Goal: Complete application form: Complete application form

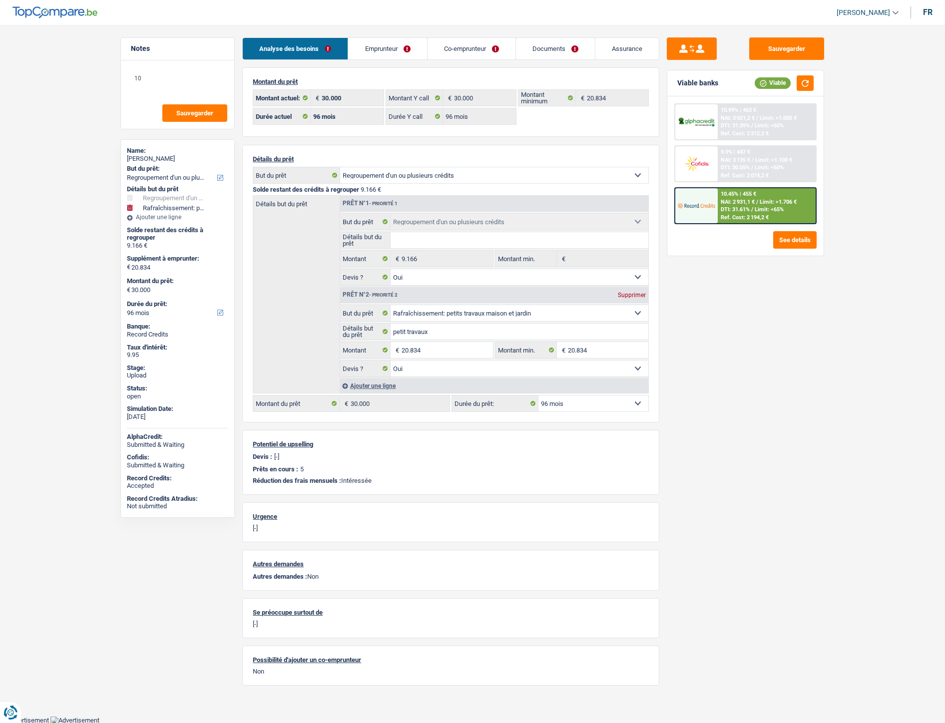
select select "refinancing"
select select "houseOrGarden"
select select "96"
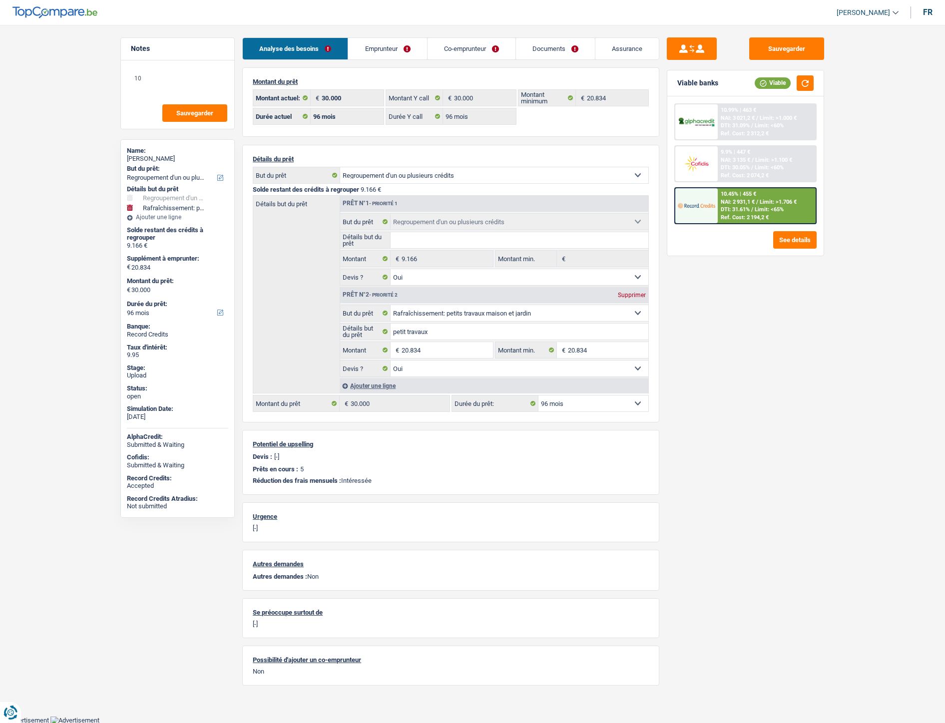
select select "96"
select select "refinancing"
select select "yes"
select select "houseOrGarden"
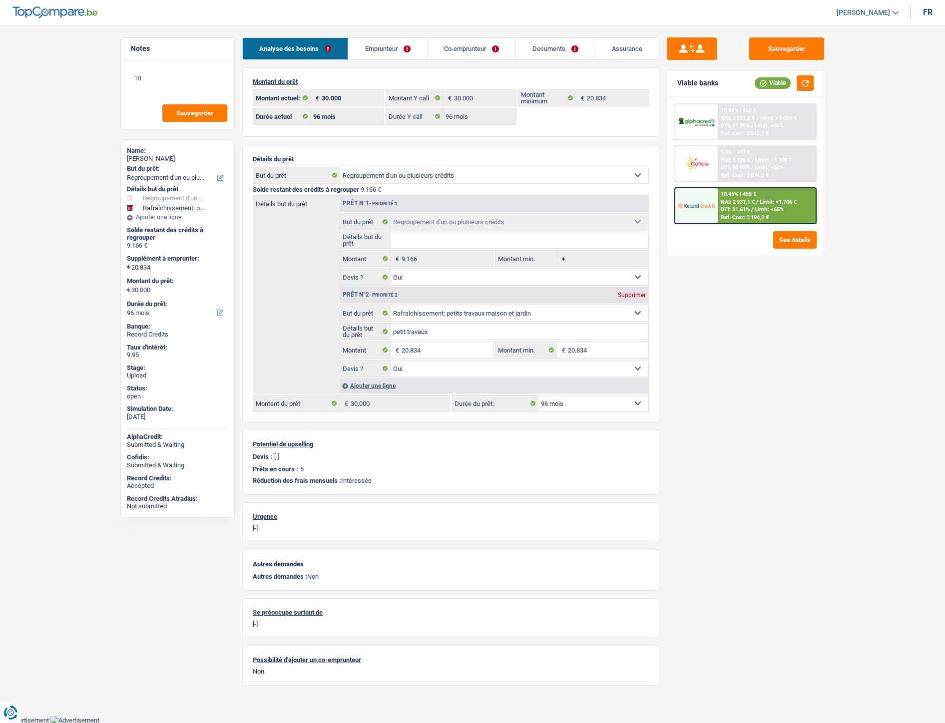
select select "yes"
select select "96"
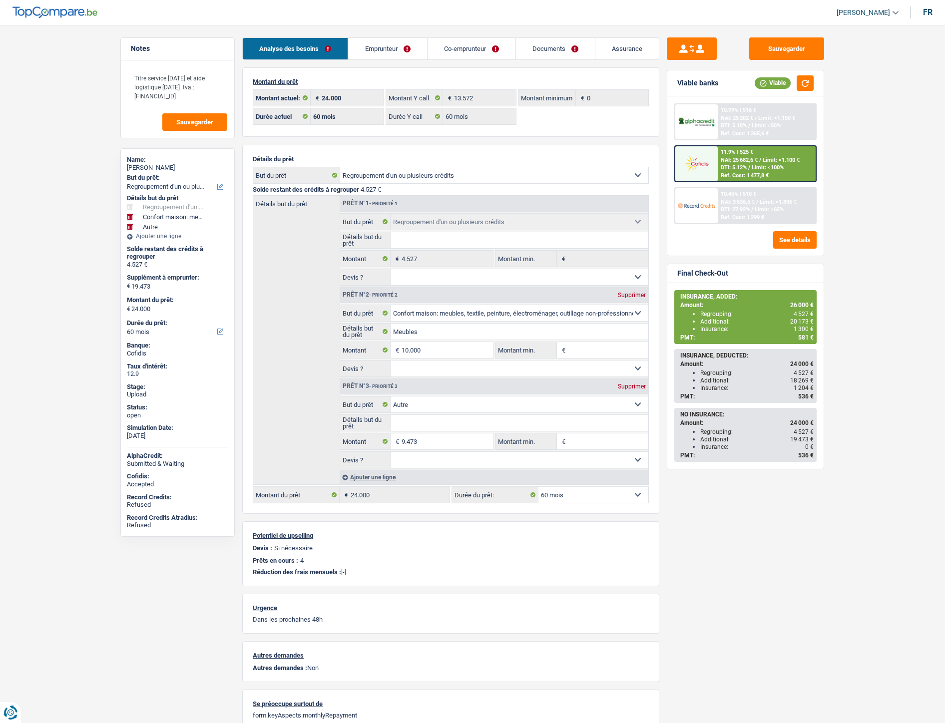
select select "refinancing"
select select "household"
select select "other"
select select "60"
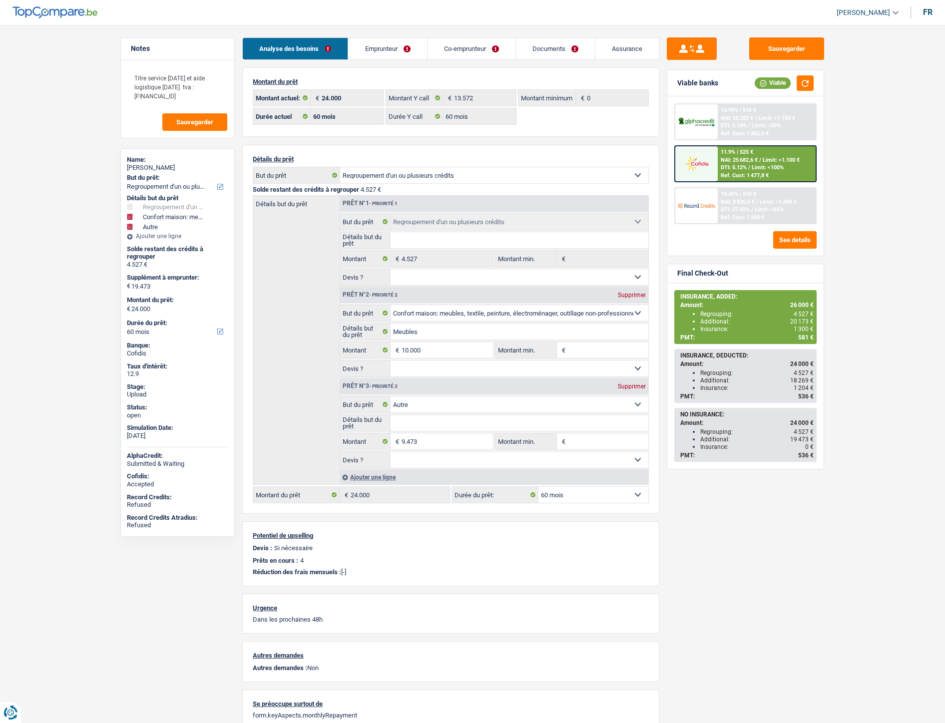
select select "60"
select select "refinancing"
select select "household"
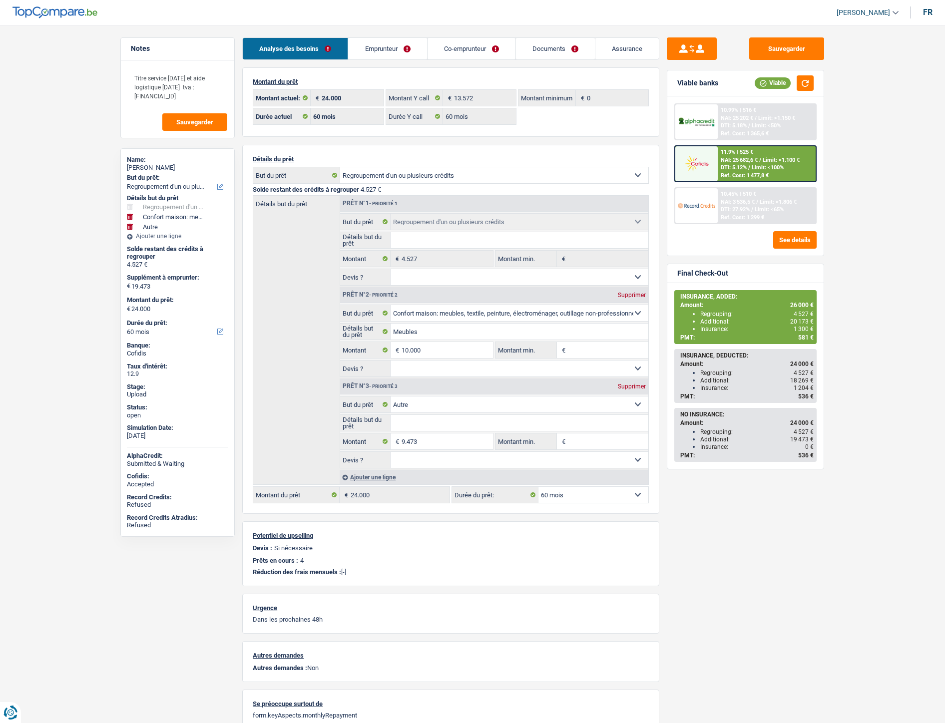
select select "other"
select select "60"
select select "coApplicant"
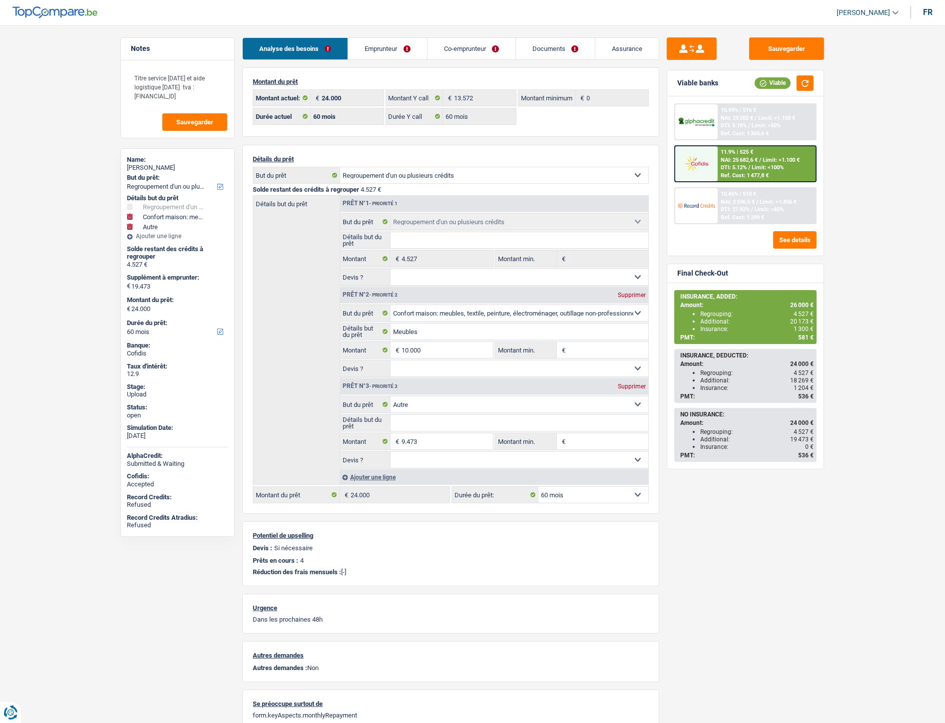
drag, startPoint x: 0, startPoint y: 0, endPoint x: 547, endPoint y: 42, distance: 548.8
click at [547, 42] on link "Documents" at bounding box center [555, 48] width 79 height 21
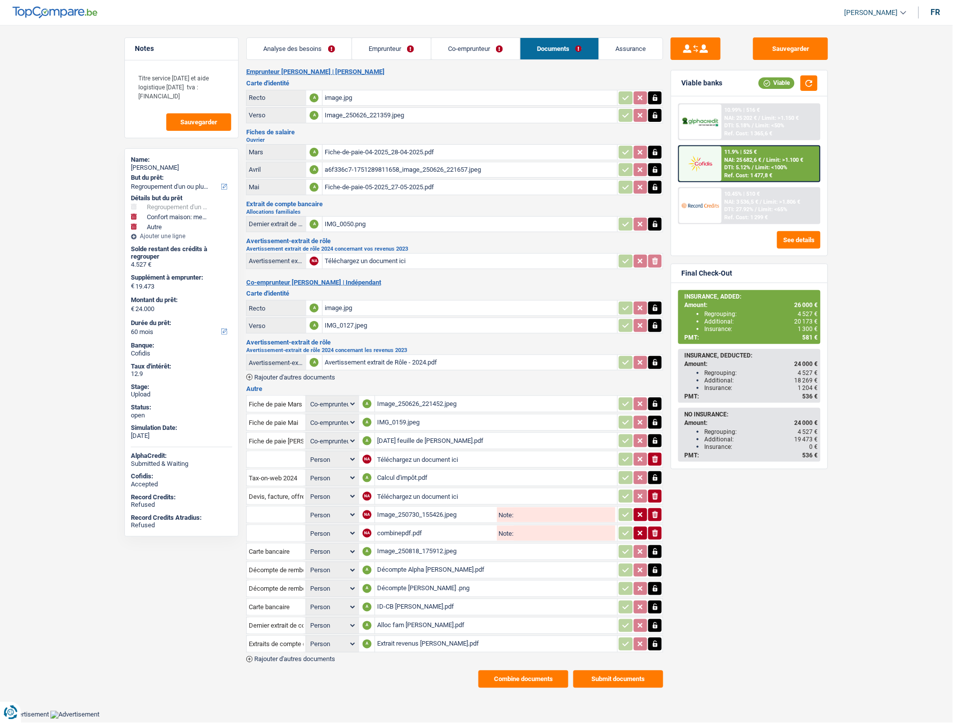
click at [347, 168] on div "a6f336c7-1751289811658_image_250626_221657.jpeg" at bounding box center [470, 169] width 291 height 15
click at [353, 189] on div "Fiche-de-paie-05-2025_27-05-2025.pdf" at bounding box center [470, 187] width 291 height 15
click at [433, 637] on div "Extrait revenus Silvia Danila.pdf" at bounding box center [496, 644] width 238 height 15
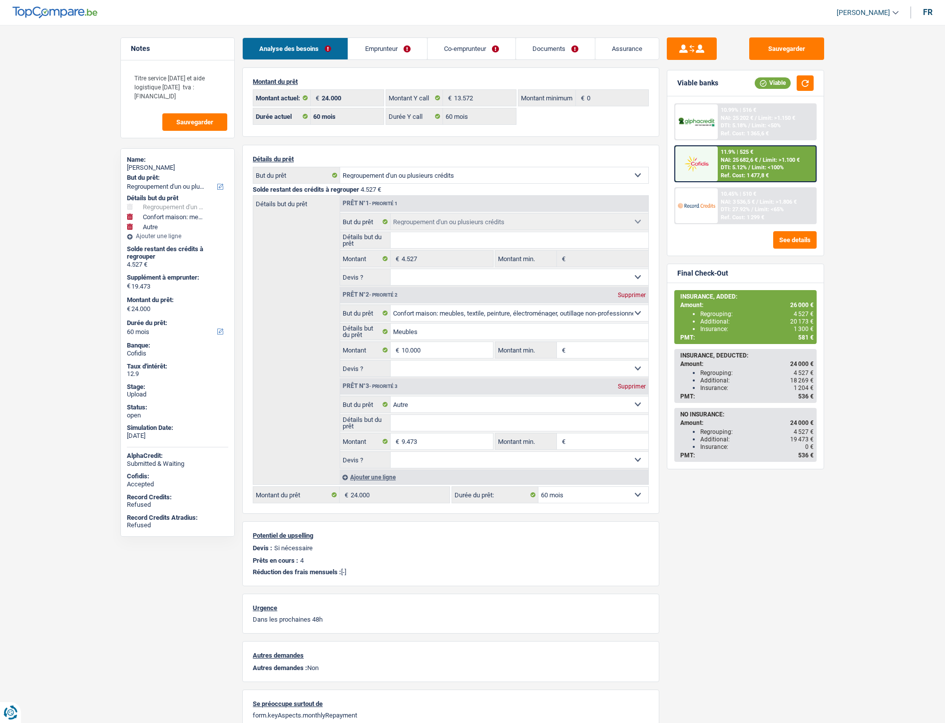
select select "refinancing"
select select "household"
select select "other"
select select "60"
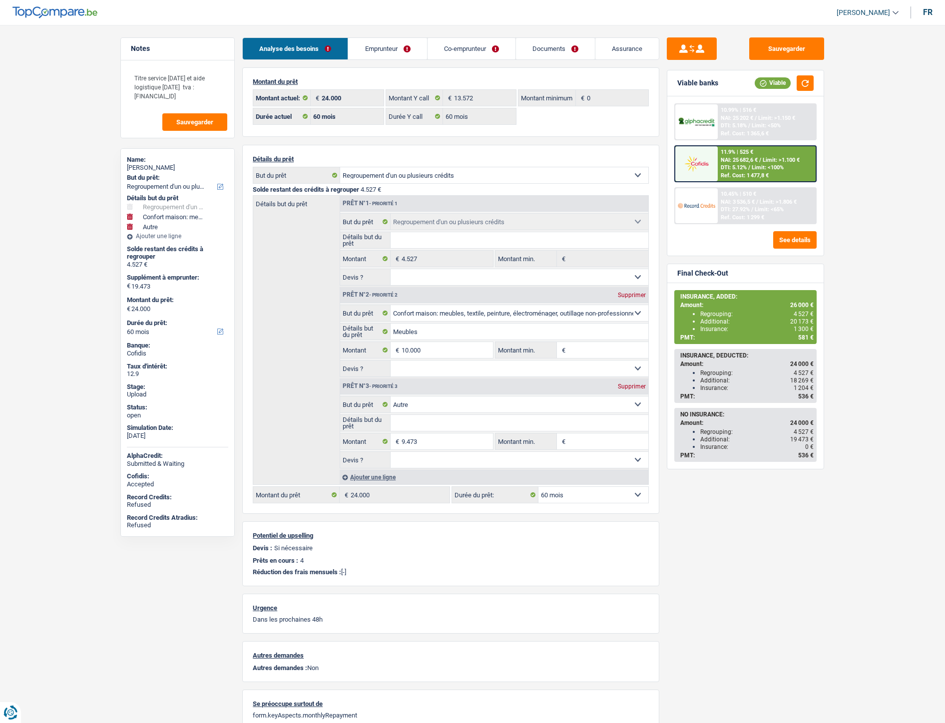
select select "60"
select select "refinancing"
select select "household"
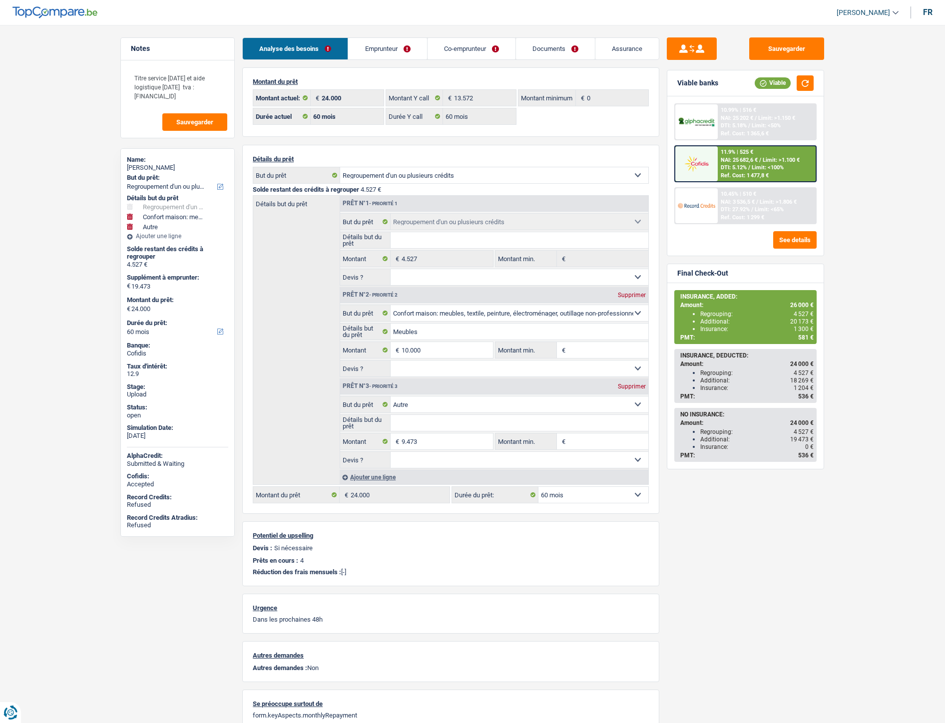
select select "other"
select select "60"
click at [543, 51] on link "Documents" at bounding box center [555, 48] width 79 height 21
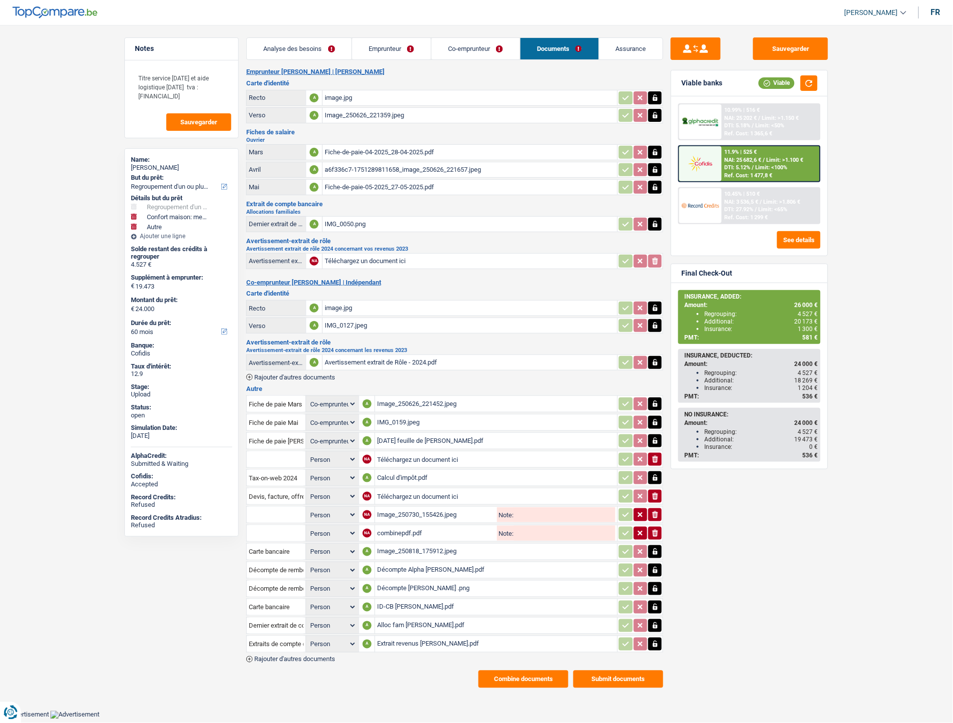
click at [298, 656] on span "Rajouter d'autres documents" at bounding box center [294, 659] width 81 height 6
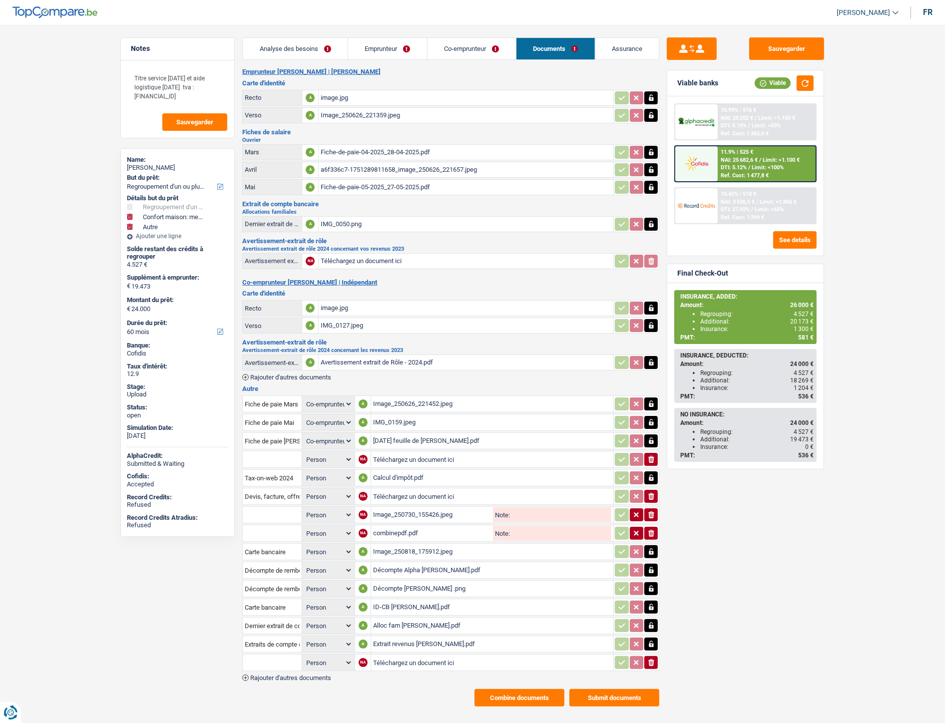
click at [393, 655] on input "Téléchargez un document ici" at bounding box center [492, 662] width 238 height 15
type input "C:\fakepath\FP Juillet Danila1.pdf"
click at [316, 675] on span "Rajouter d'autres documents" at bounding box center [290, 678] width 81 height 6
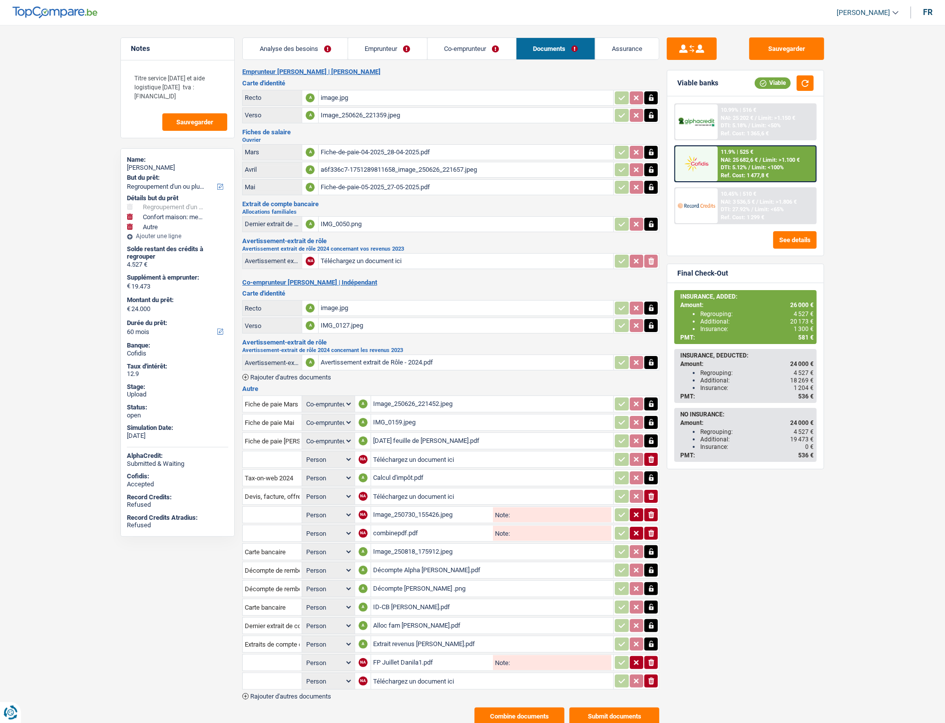
click at [400, 674] on input "Téléchargez un document ici" at bounding box center [492, 681] width 238 height 15
type input "C:\fakepath\PF Juillet Danila2.pdf"
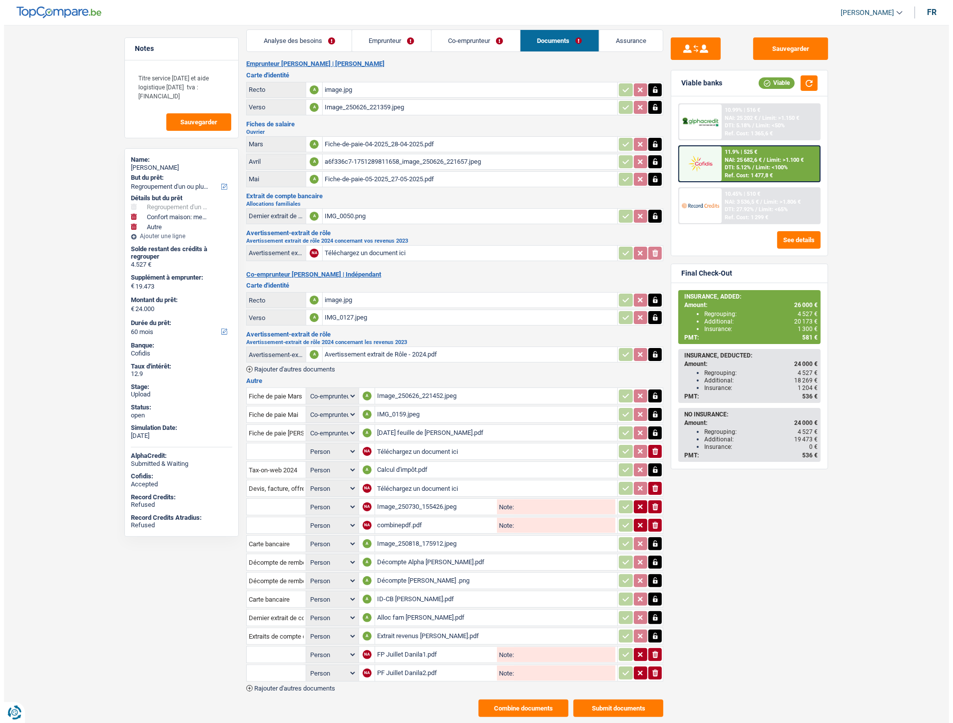
scroll to position [21, 0]
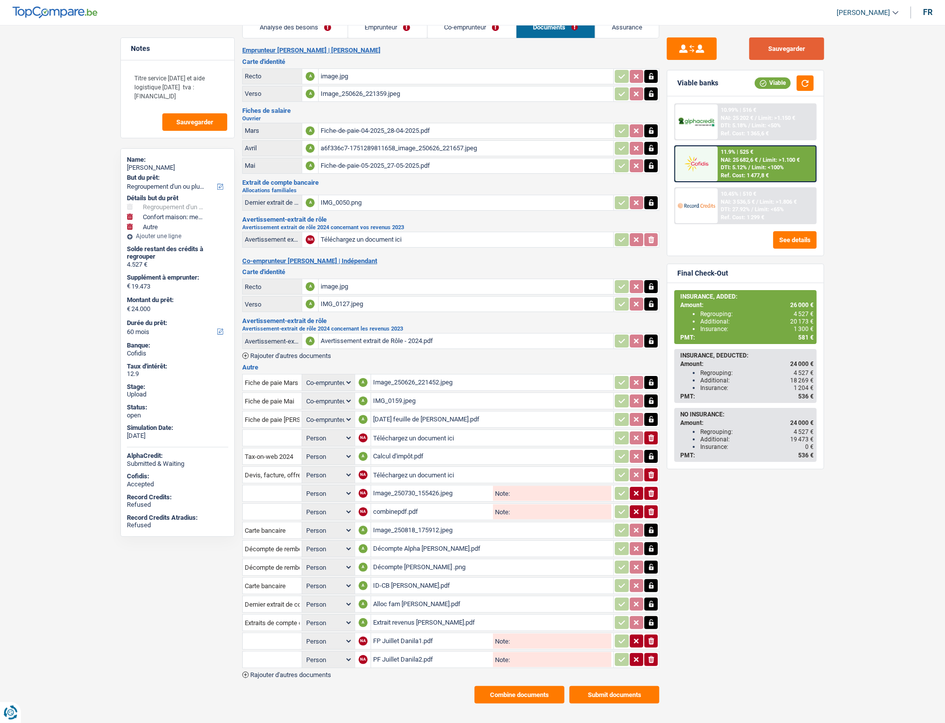
click at [781, 49] on button "Sauvegarder" at bounding box center [786, 48] width 75 height 22
click at [507, 689] on button "Combine documents" at bounding box center [519, 694] width 90 height 17
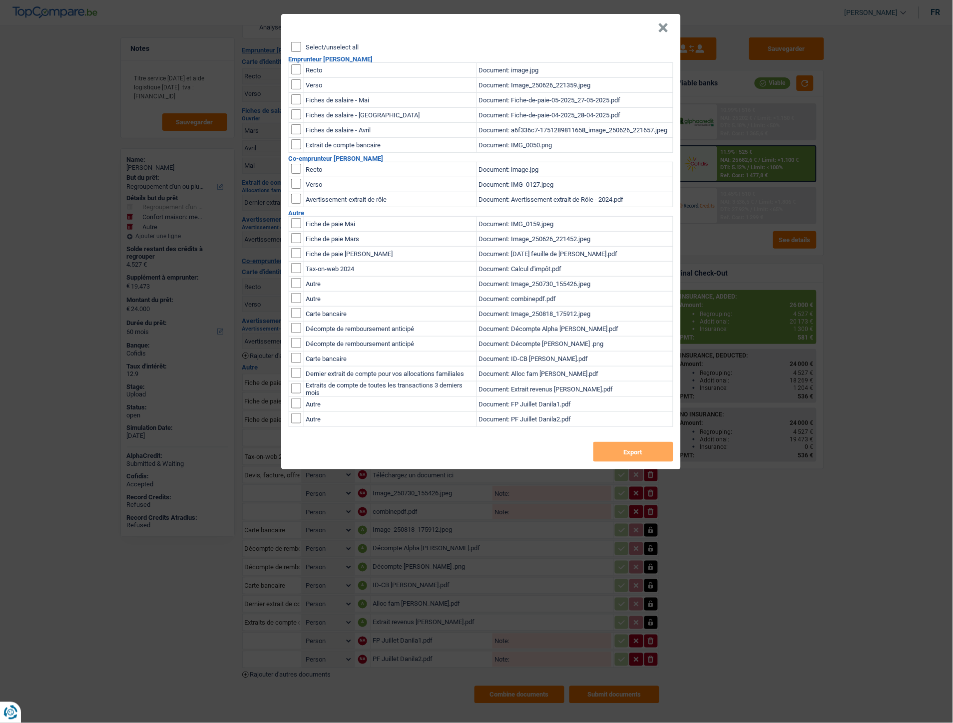
click at [296, 46] on input "Select/unselect all" at bounding box center [296, 47] width 10 height 10
checkbox input "true"
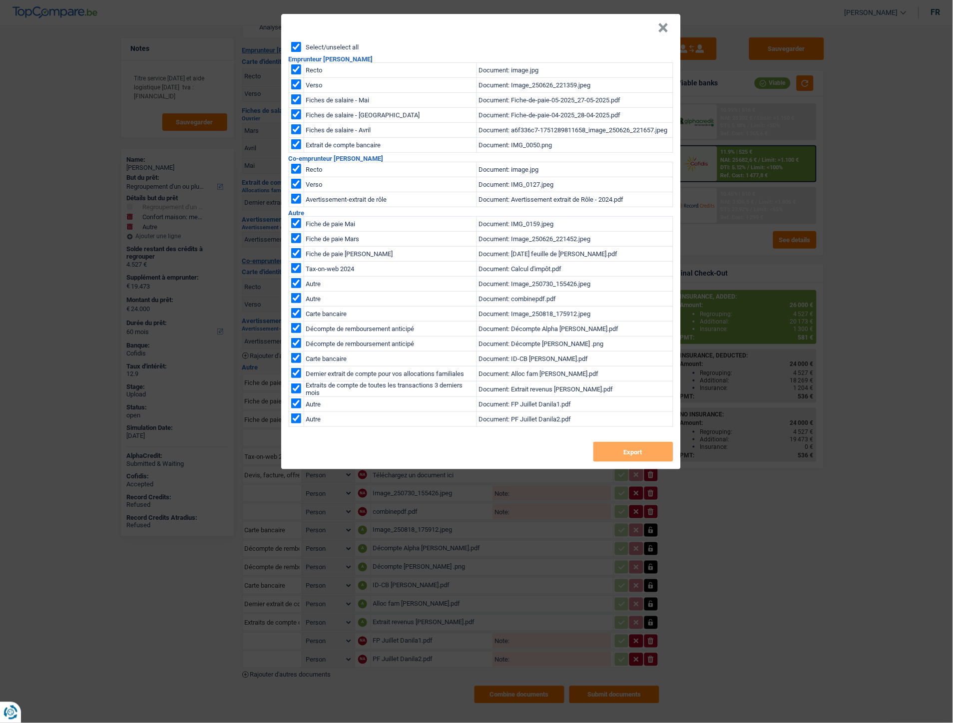
checkbox input "true"
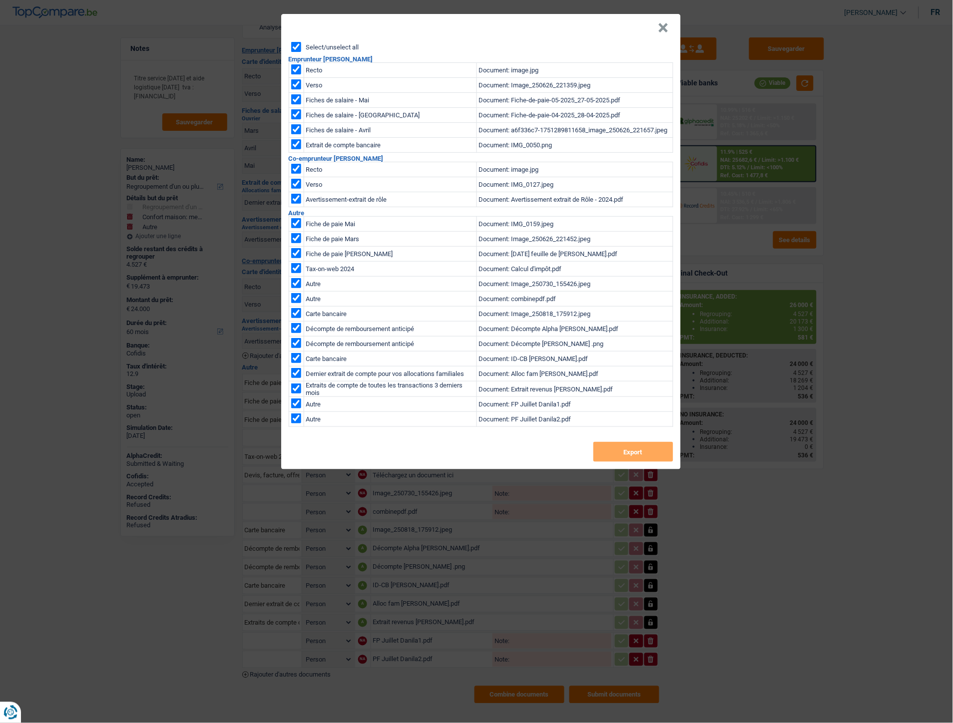
checkbox input "true"
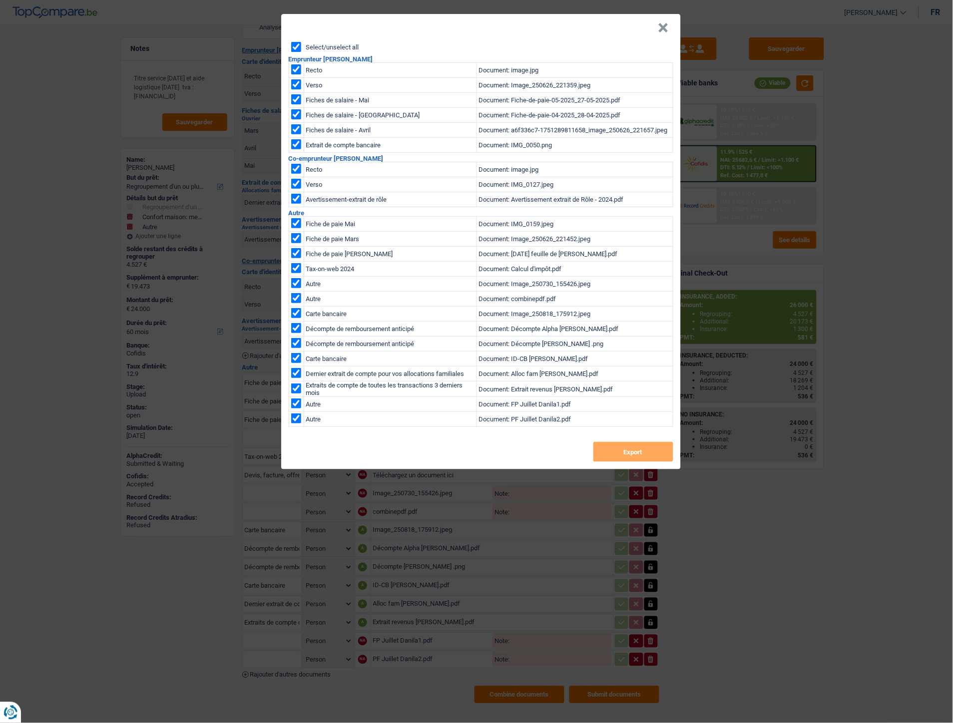
checkbox input "true"
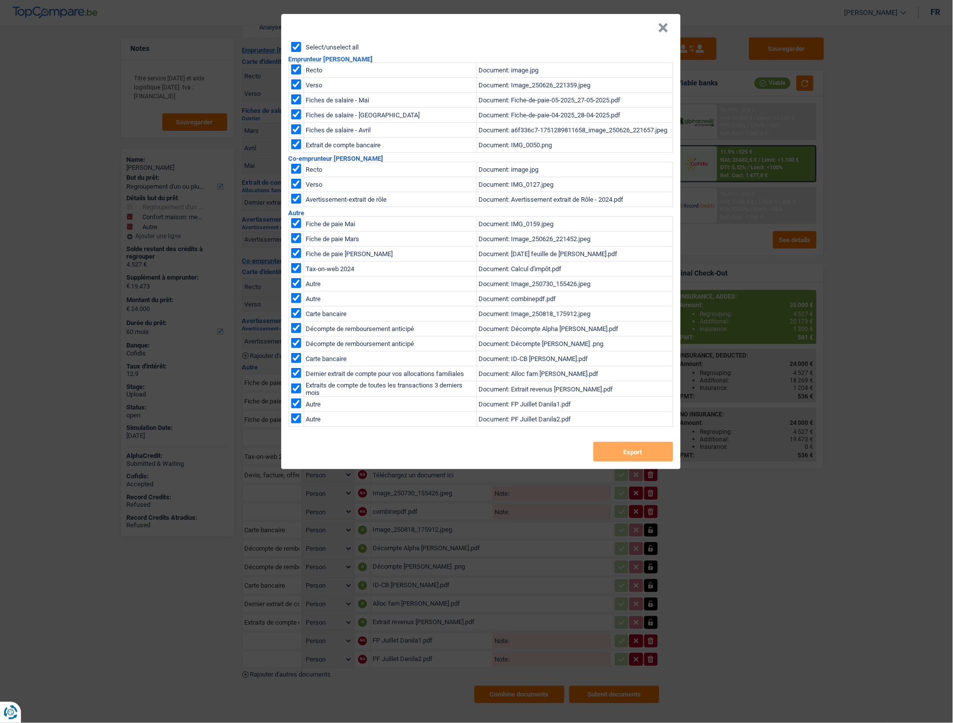
checkbox input "true"
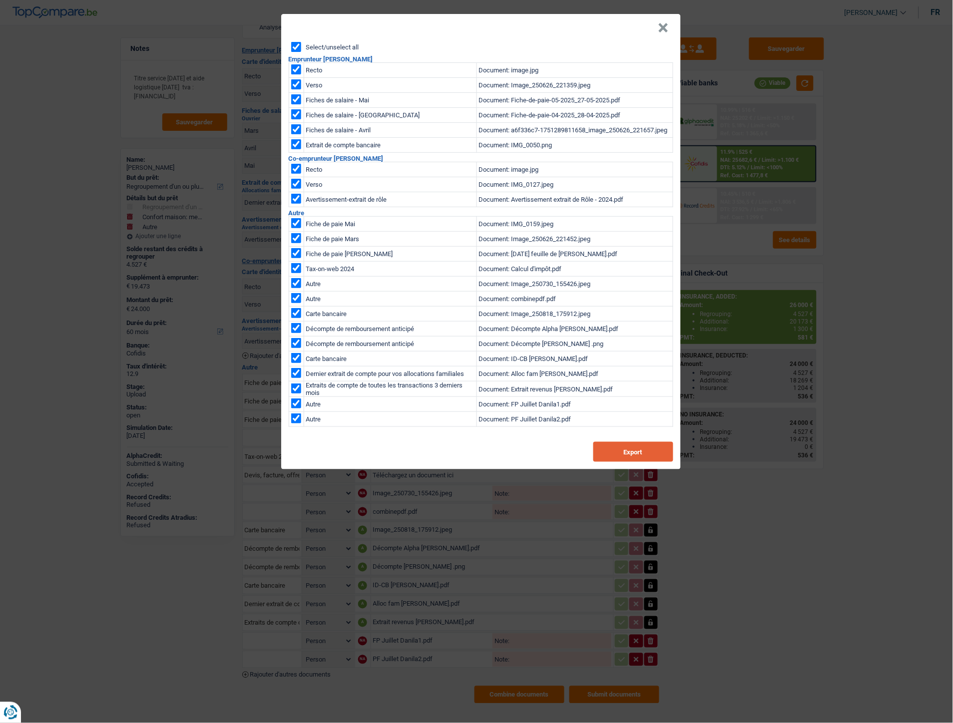
click at [604, 450] on button "Export" at bounding box center [633, 452] width 80 height 20
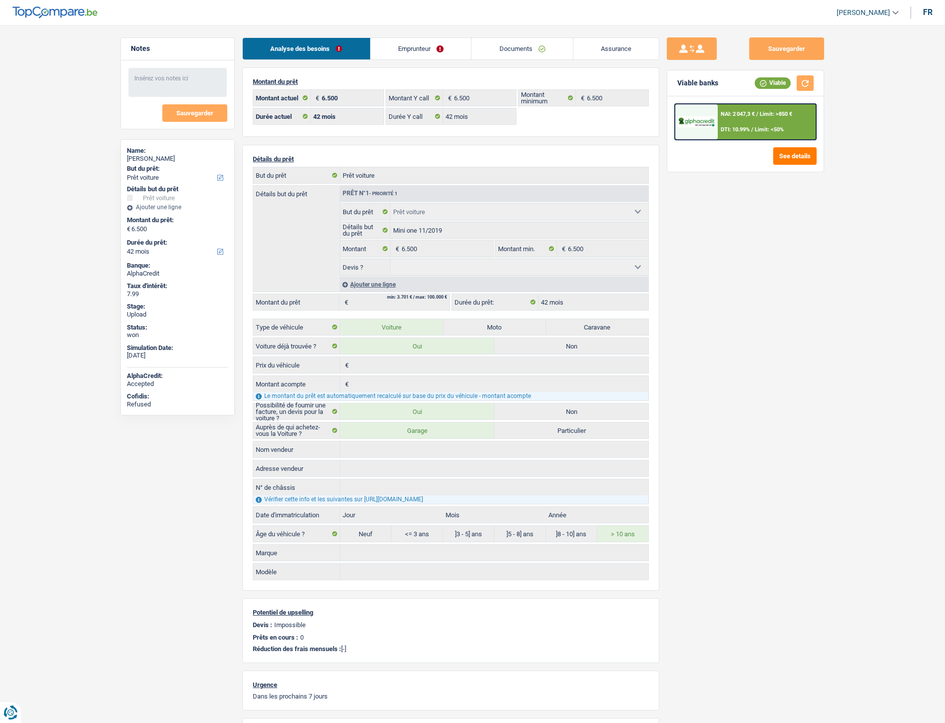
select select "car"
select select "42"
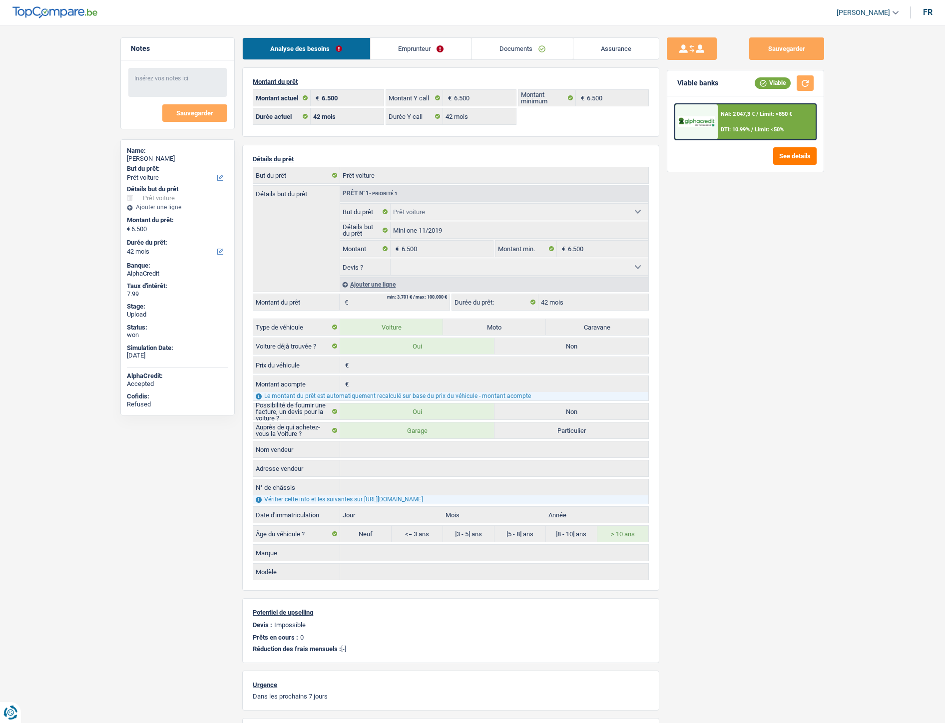
select select "car"
select select "42"
select select "32"
select select "single"
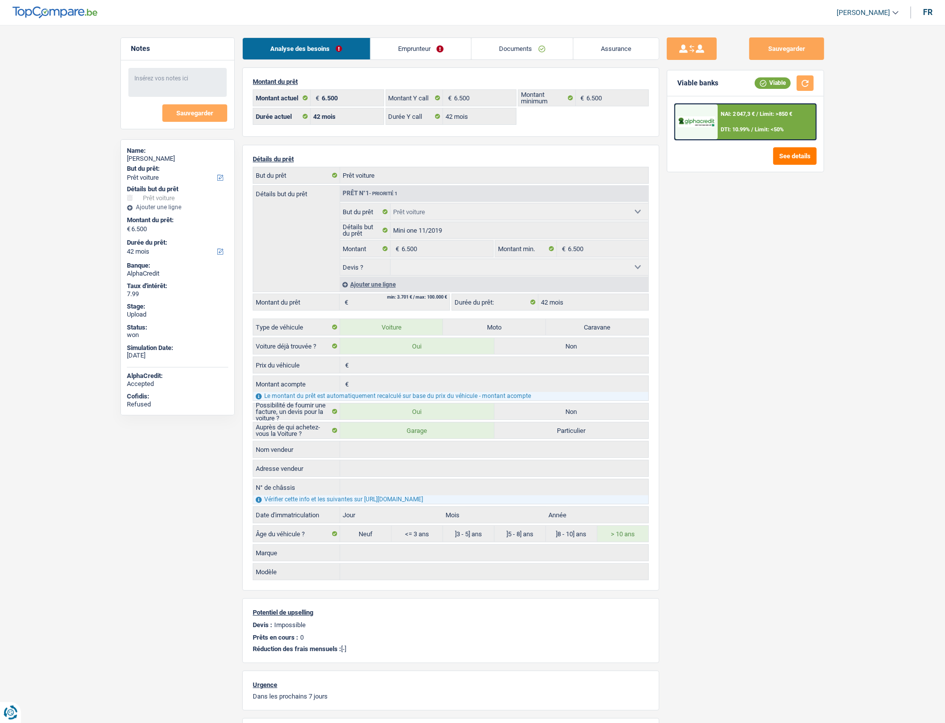
click at [401, 45] on link "Emprunteur" at bounding box center [420, 48] width 101 height 21
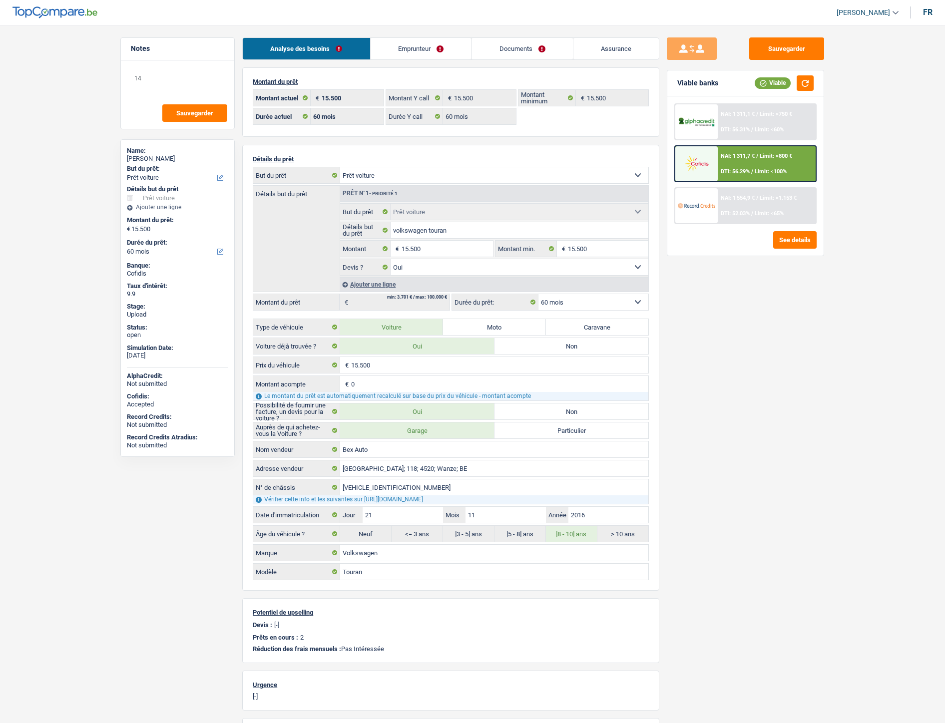
select select "car"
select select "60"
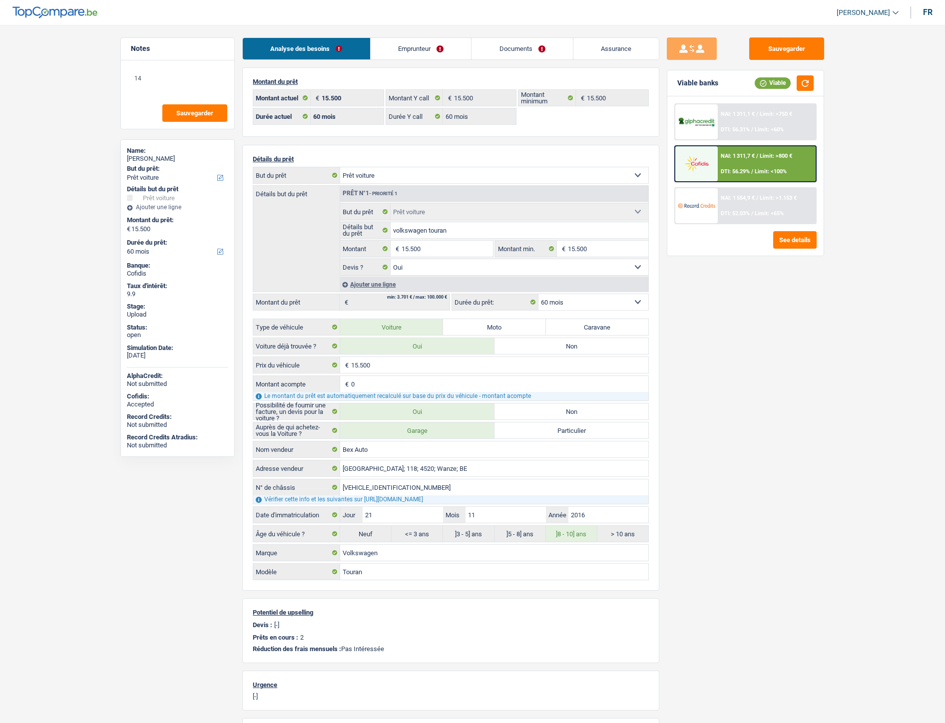
select select "car"
select select "yes"
select select "60"
click at [400, 51] on link "Emprunteur" at bounding box center [420, 48] width 101 height 21
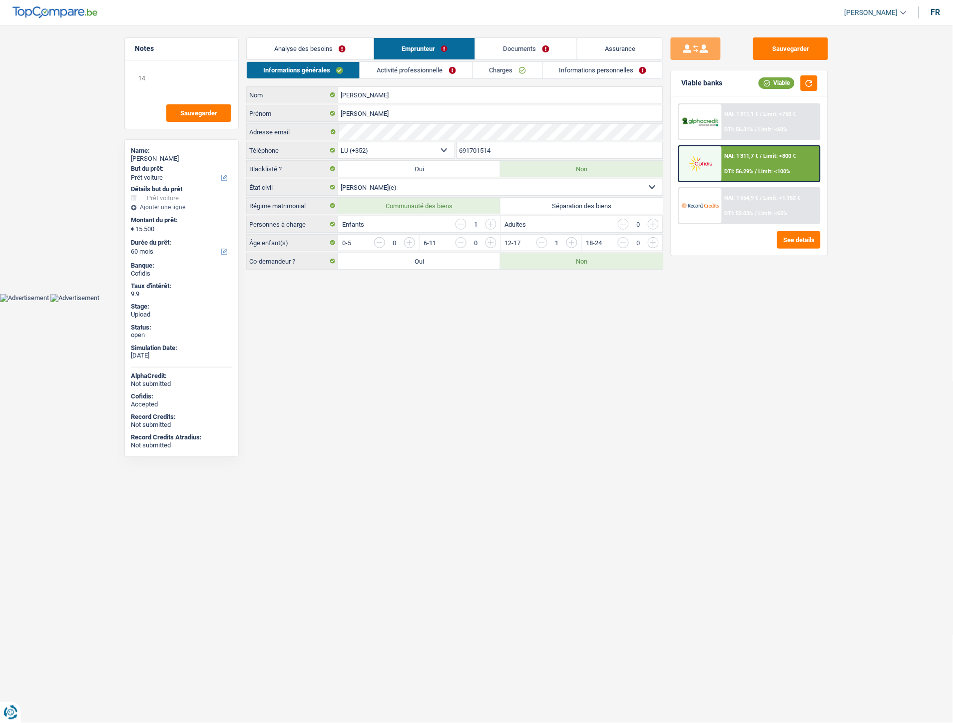
click at [572, 75] on link "Informations personnelles" at bounding box center [603, 70] width 120 height 16
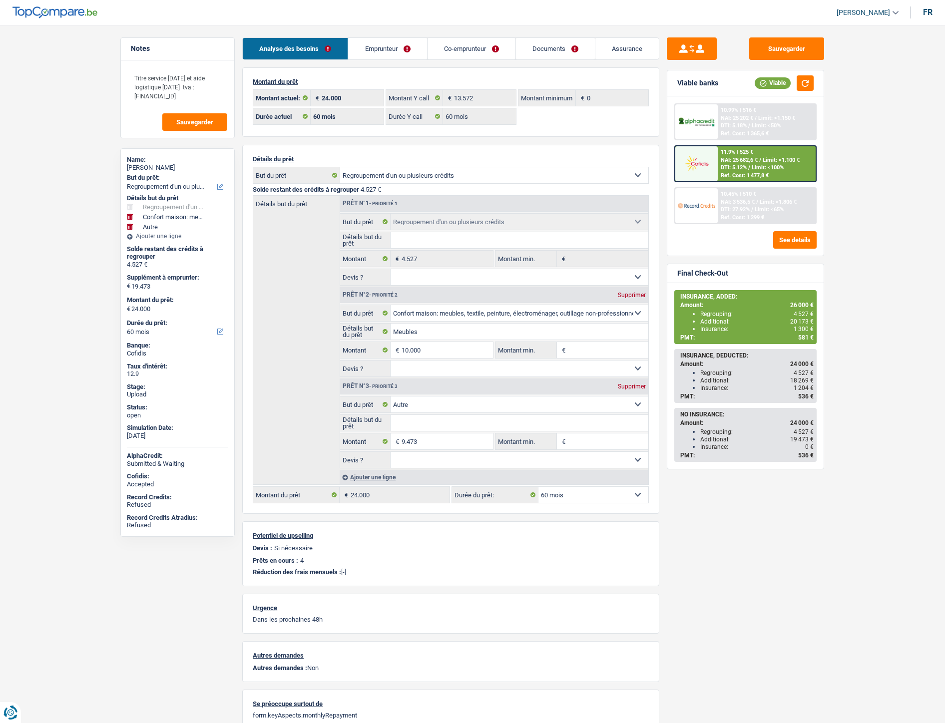
select select "refinancing"
select select "household"
select select "other"
select select "60"
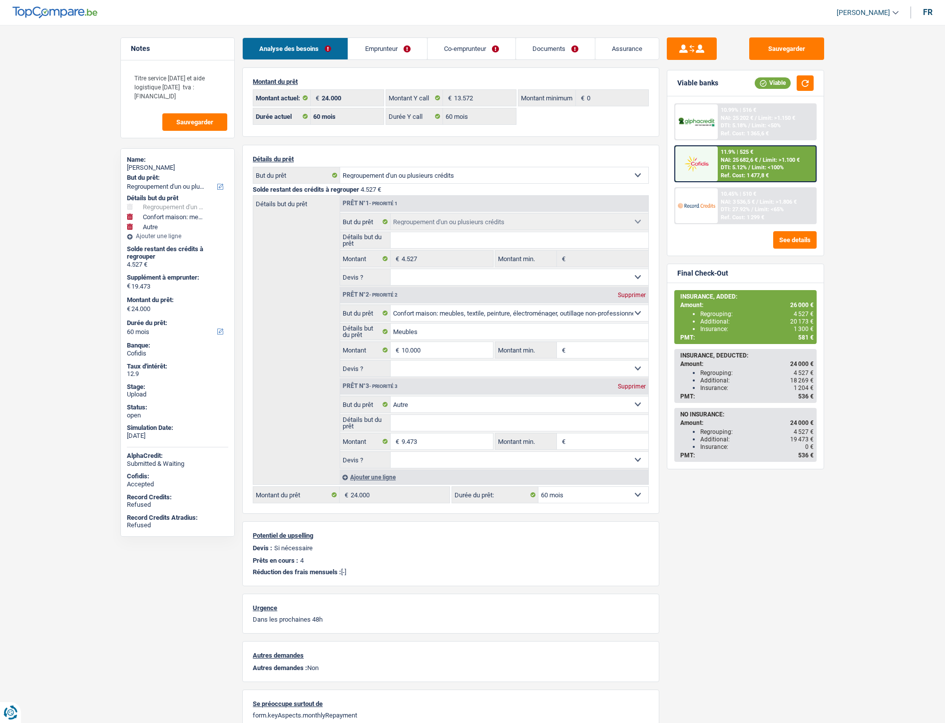
select select "60"
select select "refinancing"
select select "household"
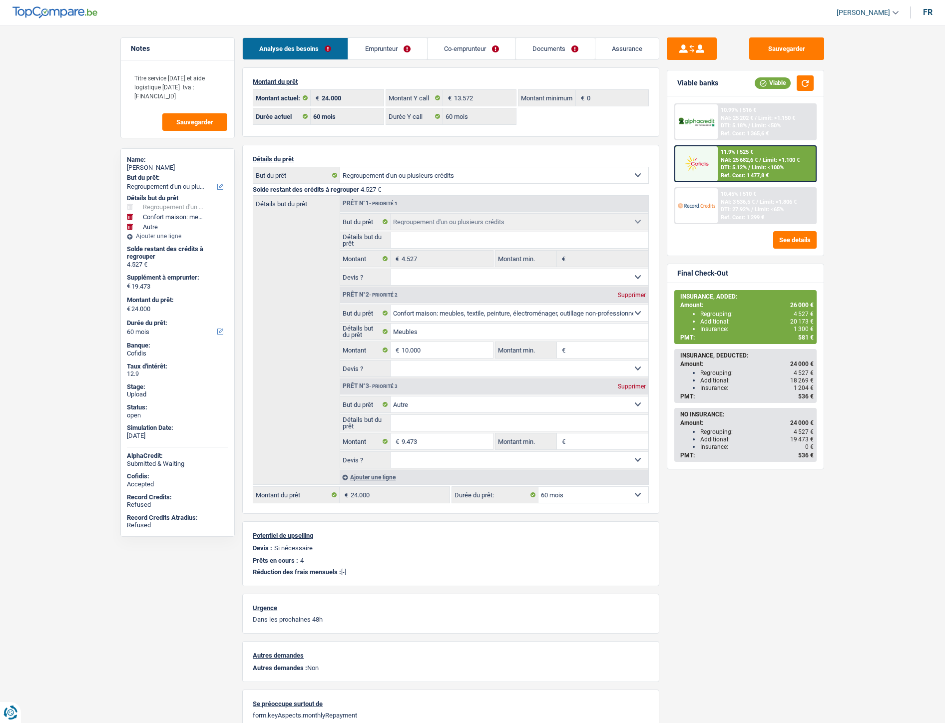
select select "other"
select select "60"
click at [383, 53] on link "Emprunteur" at bounding box center [387, 48] width 78 height 21
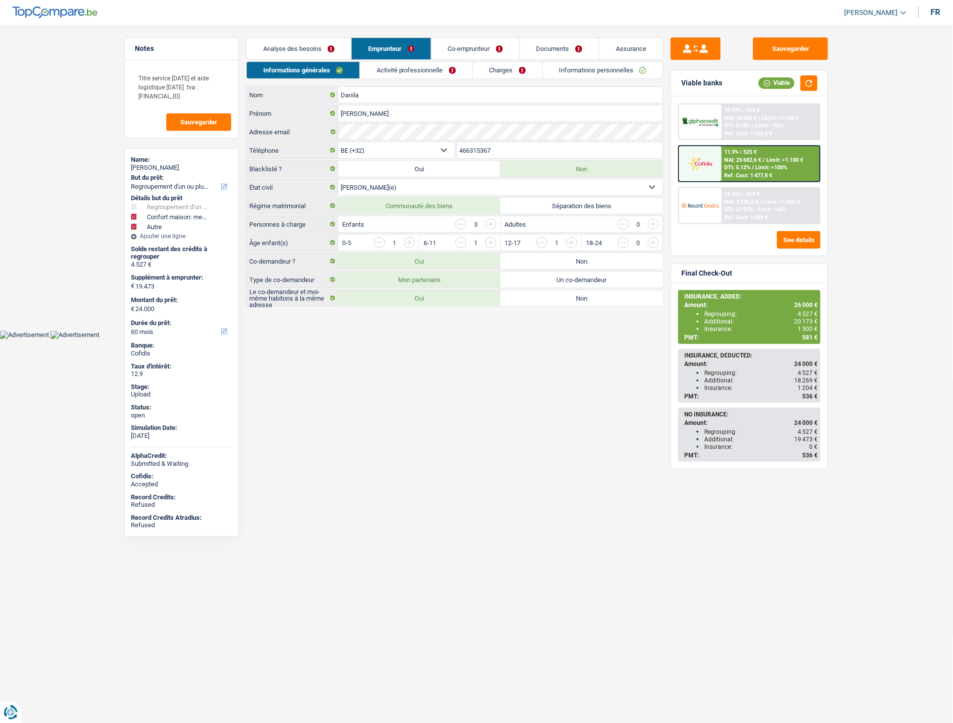
click at [590, 71] on link "Informations personnelles" at bounding box center [603, 70] width 120 height 16
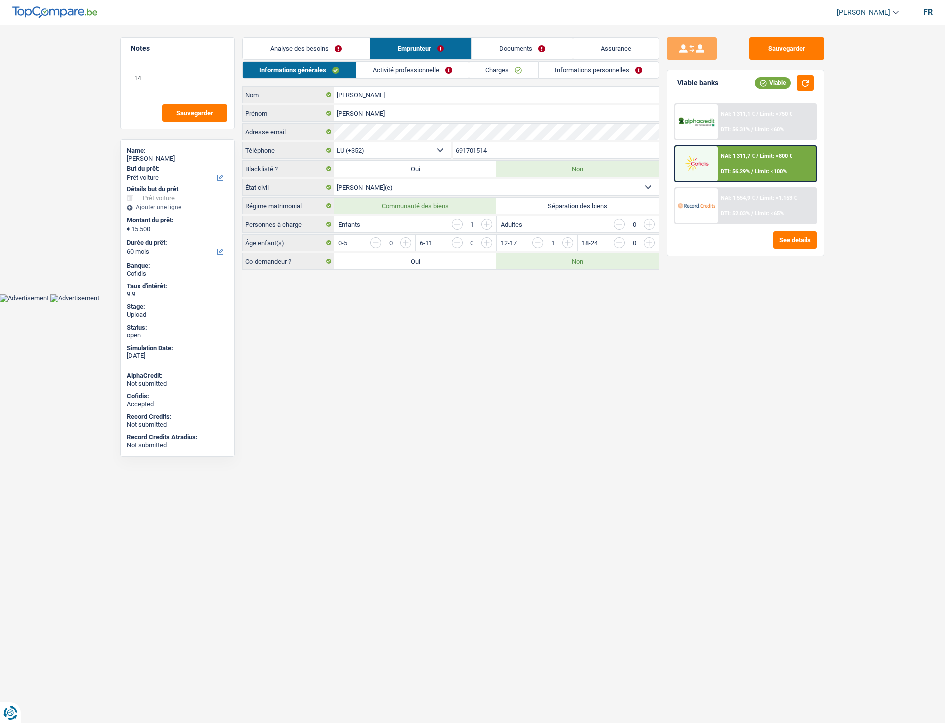
select select "car"
select select "60"
select select "352"
select select "married"
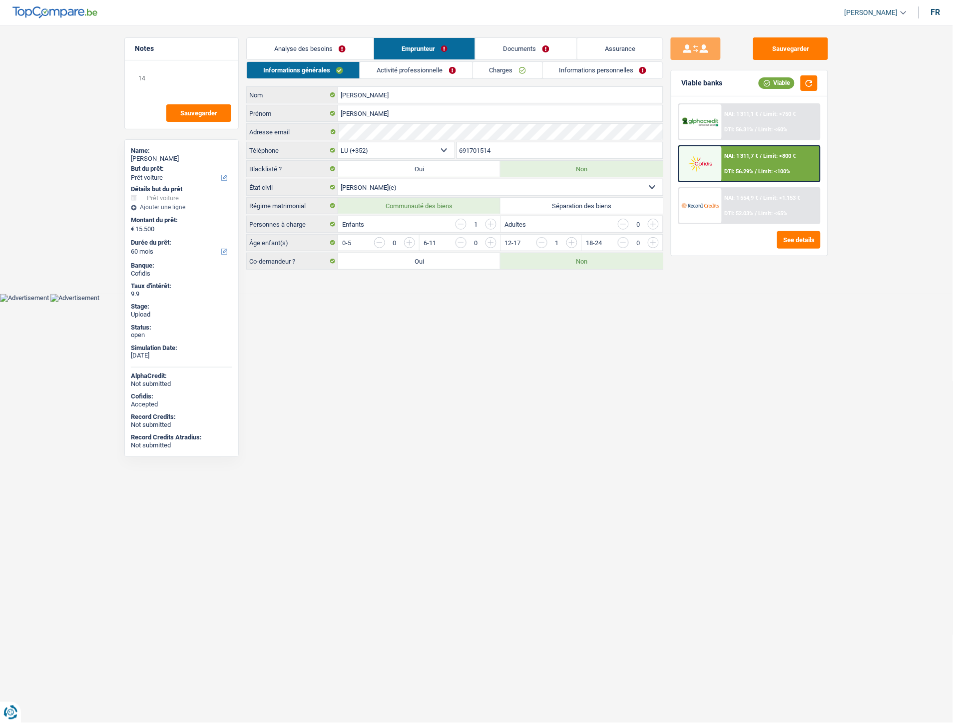
click at [495, 45] on link "Documents" at bounding box center [525, 48] width 101 height 21
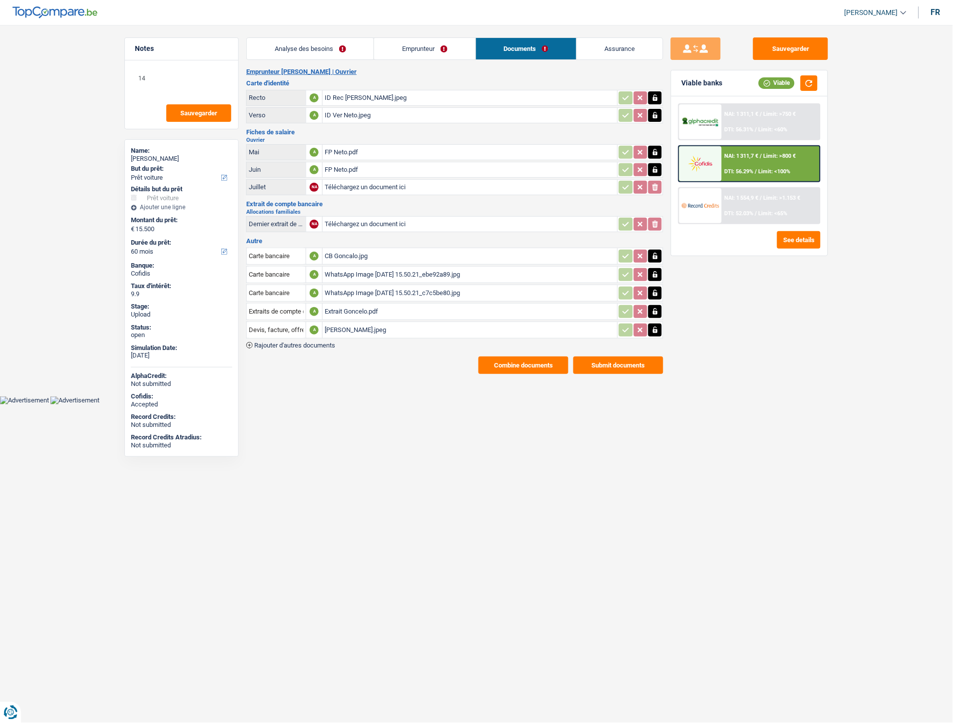
click at [410, 50] on link "Emprunteur" at bounding box center [424, 48] width 101 height 21
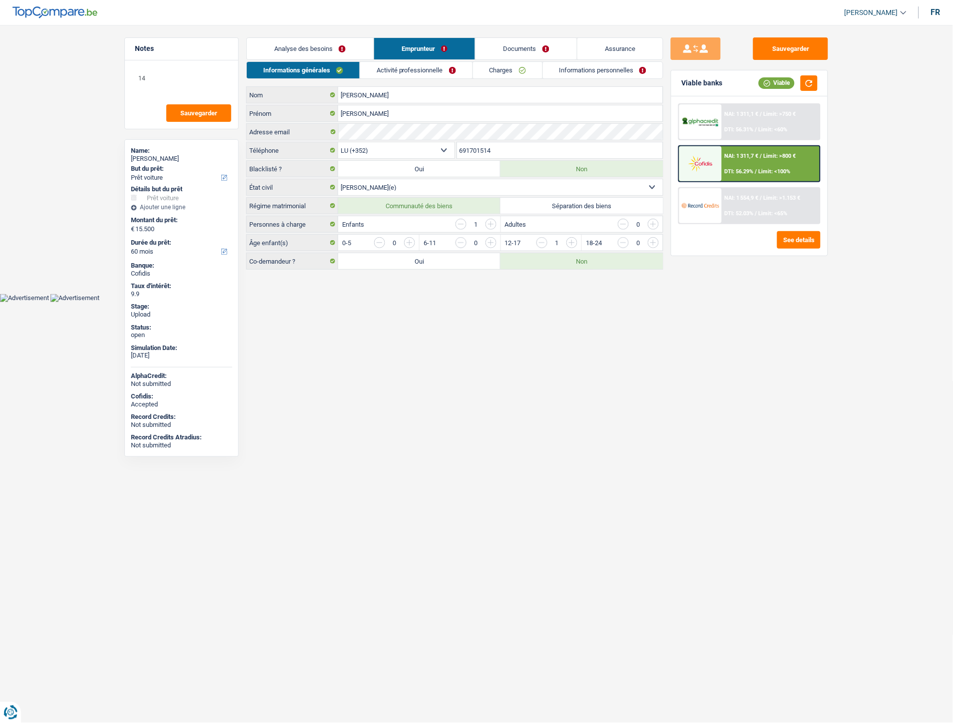
click at [573, 71] on link "Informations personnelles" at bounding box center [603, 70] width 120 height 16
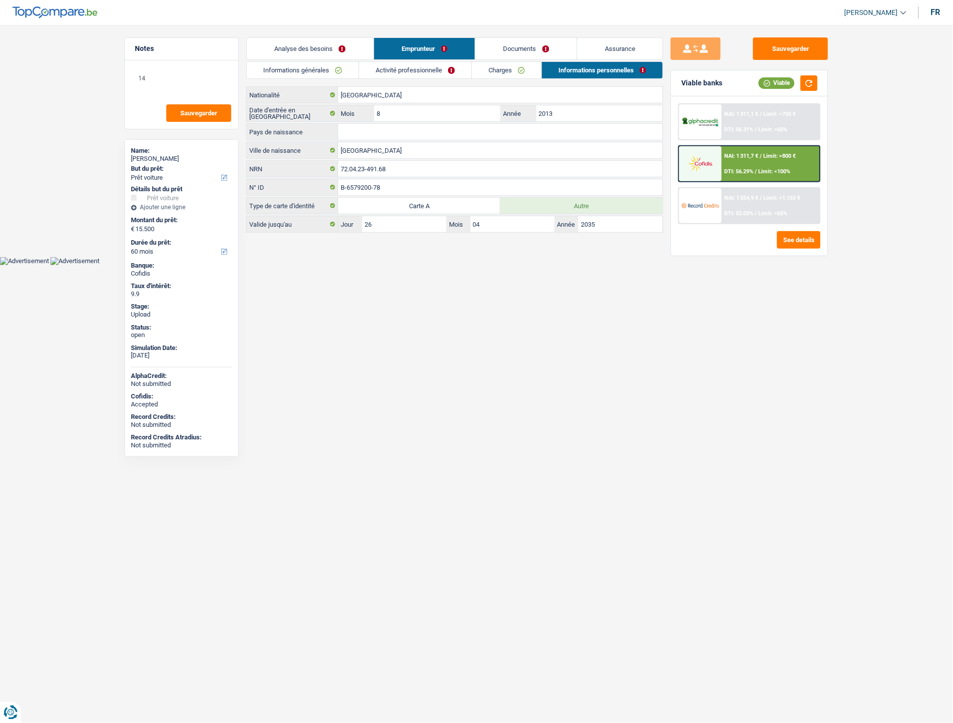
click at [538, 42] on link "Documents" at bounding box center [525, 48] width 101 height 21
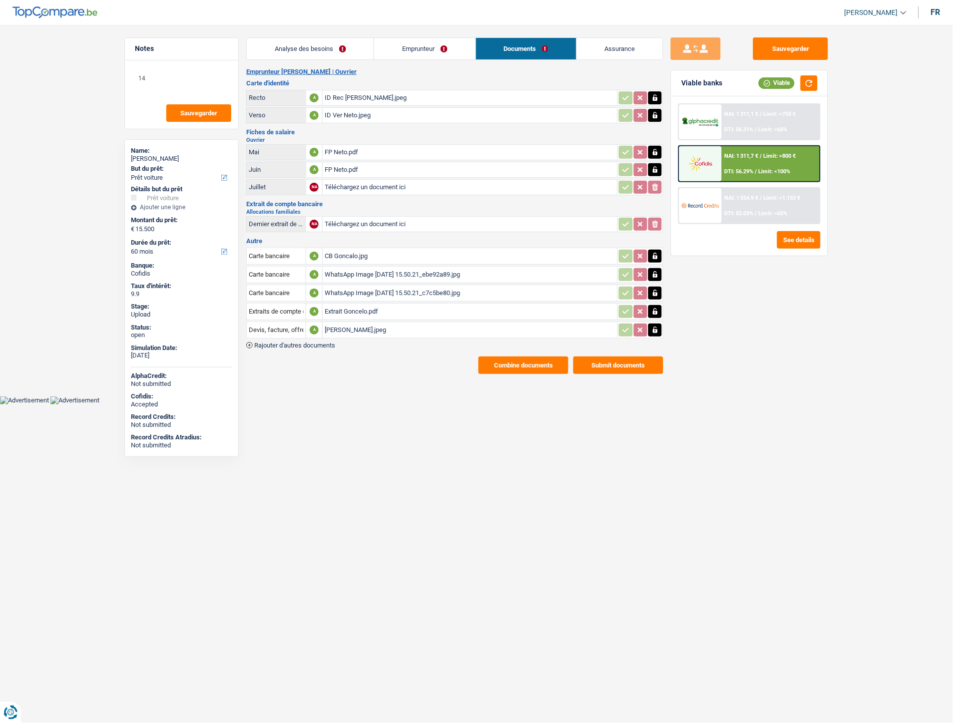
click at [325, 342] on span "Rajouter d'autres documents" at bounding box center [294, 345] width 81 height 6
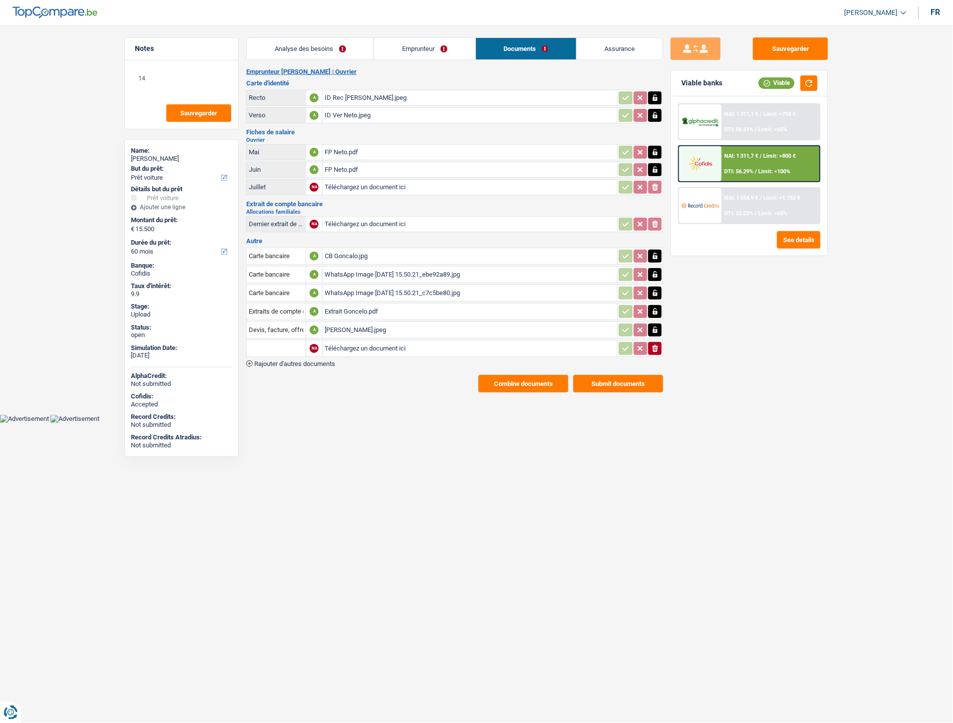
click at [364, 343] on input "Téléchargez un document ici" at bounding box center [470, 348] width 291 height 15
type input "C:\fakepath\IMG-20250826-WA0001.jpg"
click at [287, 345] on input "text" at bounding box center [276, 348] width 55 height 16
click at [298, 362] on li "Carte bancaire" at bounding box center [303, 368] width 102 height 12
type input "Carte bancaire"
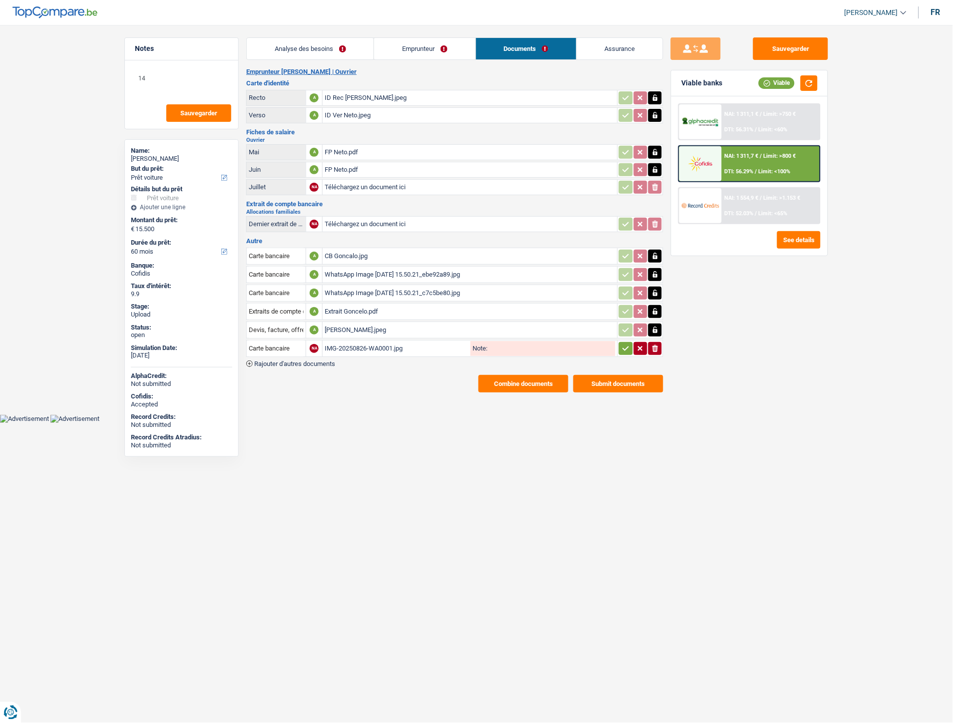
click at [622, 348] on button "button" at bounding box center [625, 348] width 13 height 13
click at [773, 42] on button "Sauvegarder" at bounding box center [790, 48] width 75 height 22
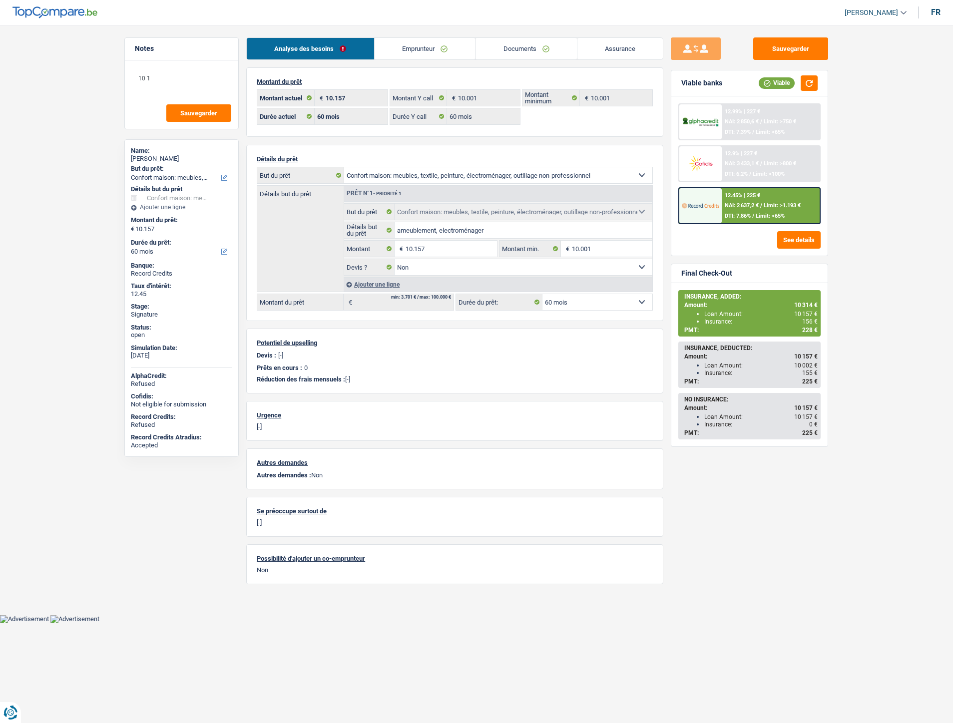
select select "household"
select select "60"
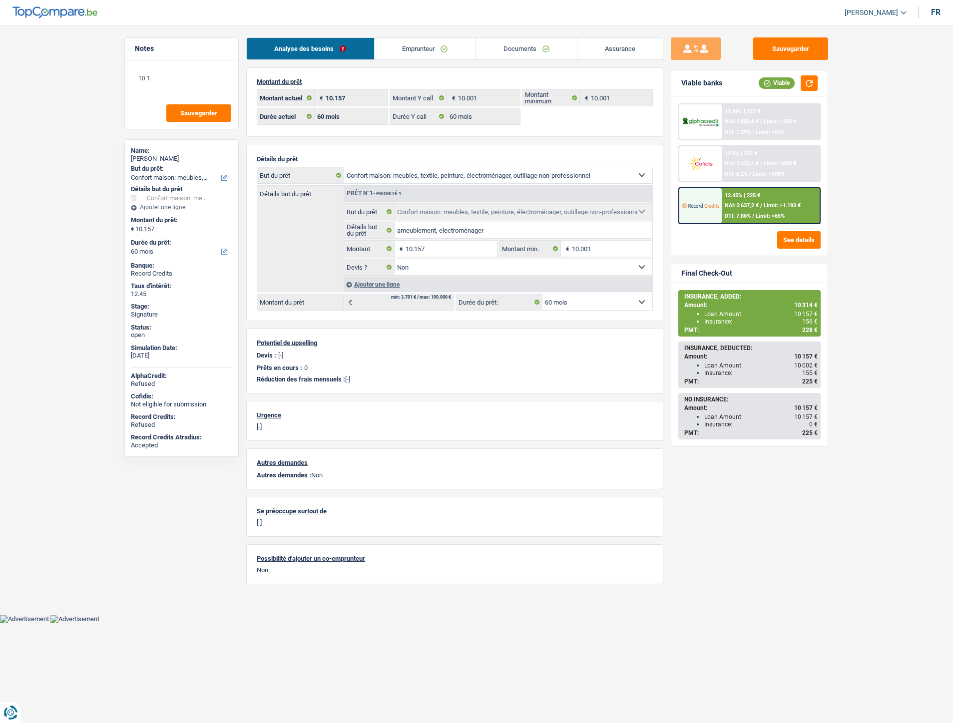
select select "household"
select select "false"
select select "60"
click at [546, 54] on link "Documents" at bounding box center [525, 48] width 101 height 21
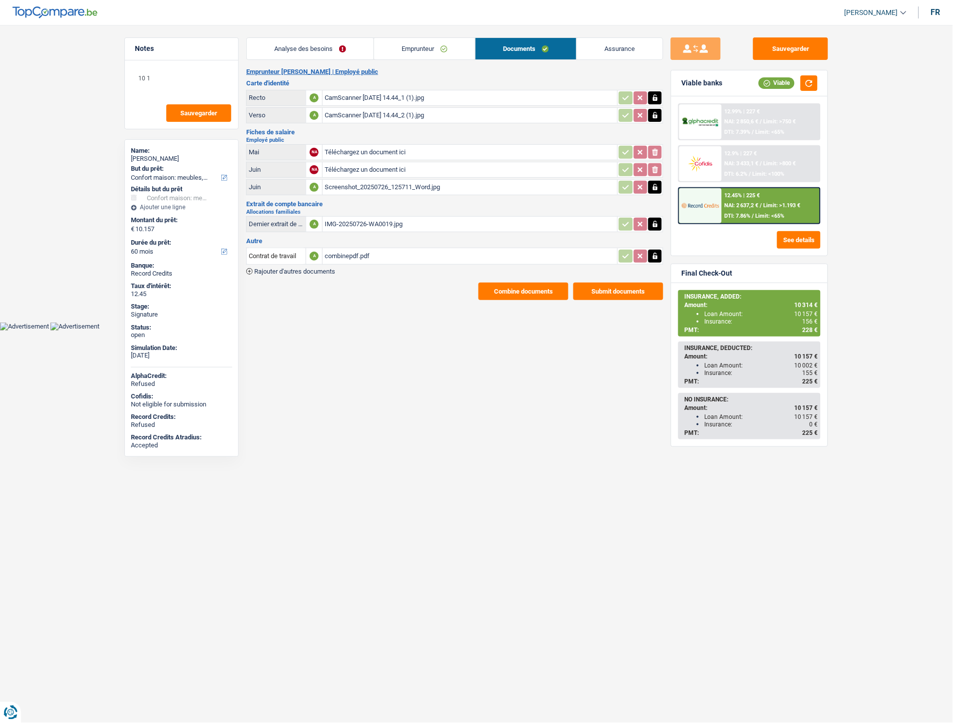
click at [371, 187] on div "Screenshot_20250726_125711_Word.jpg" at bounding box center [470, 187] width 291 height 15
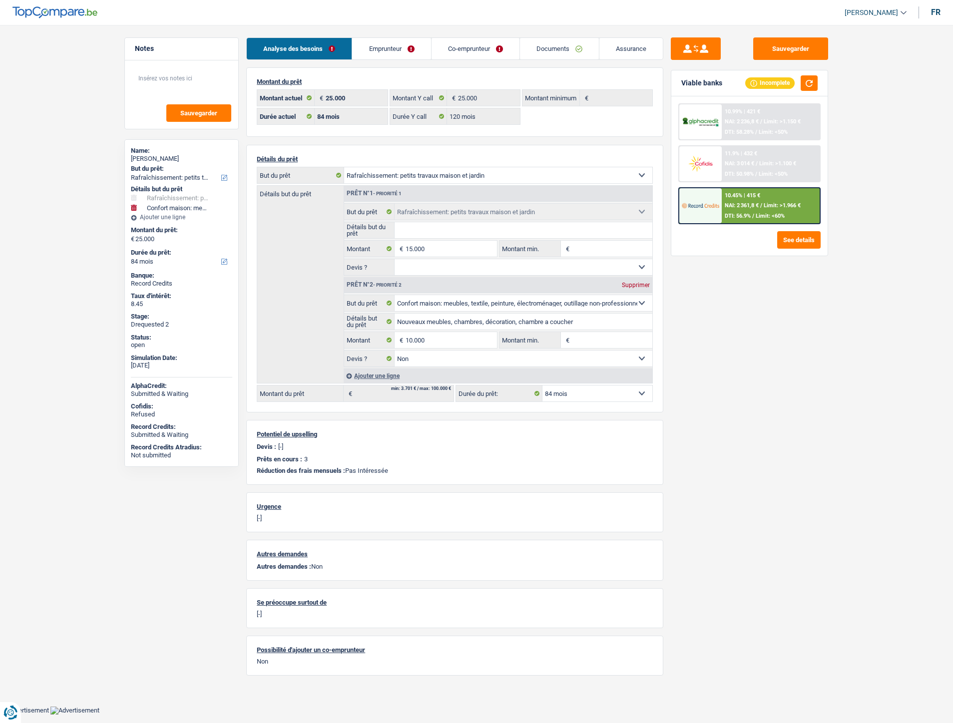
select select "houseOrGarden"
select select "household"
select select "84"
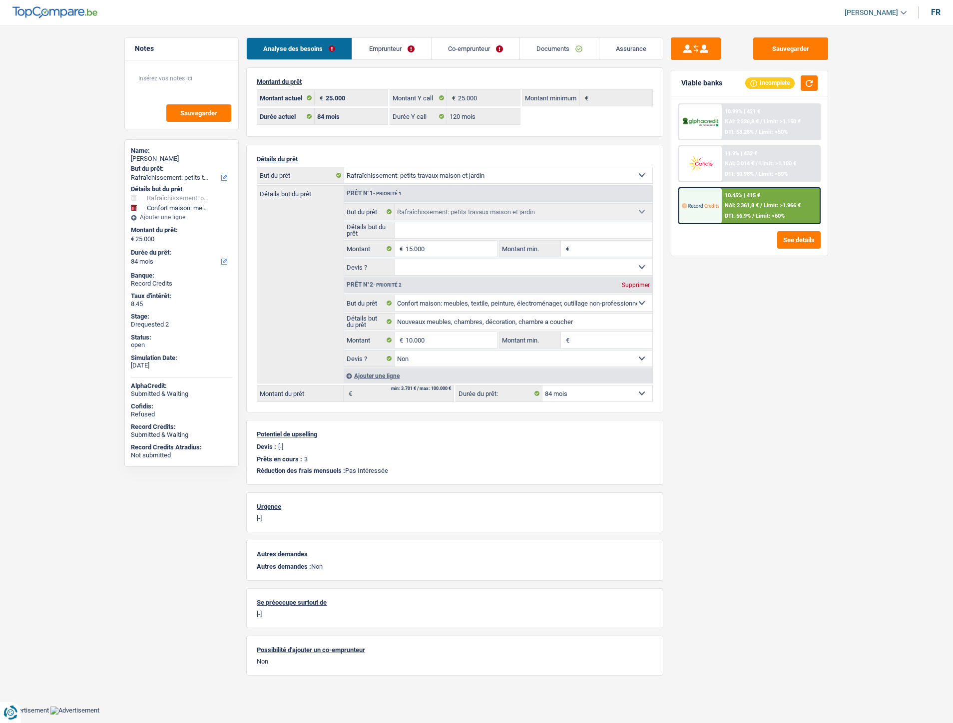
select select "120"
select select "houseOrGarden"
select select "household"
select select "false"
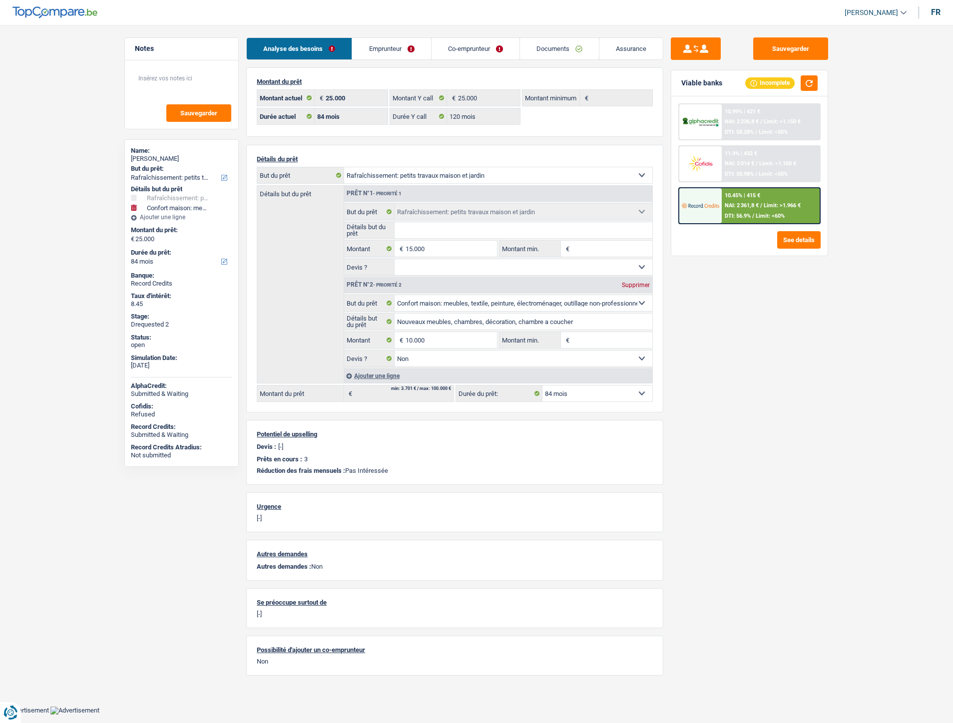
select select "84"
click at [555, 45] on link "Documents" at bounding box center [559, 48] width 79 height 21
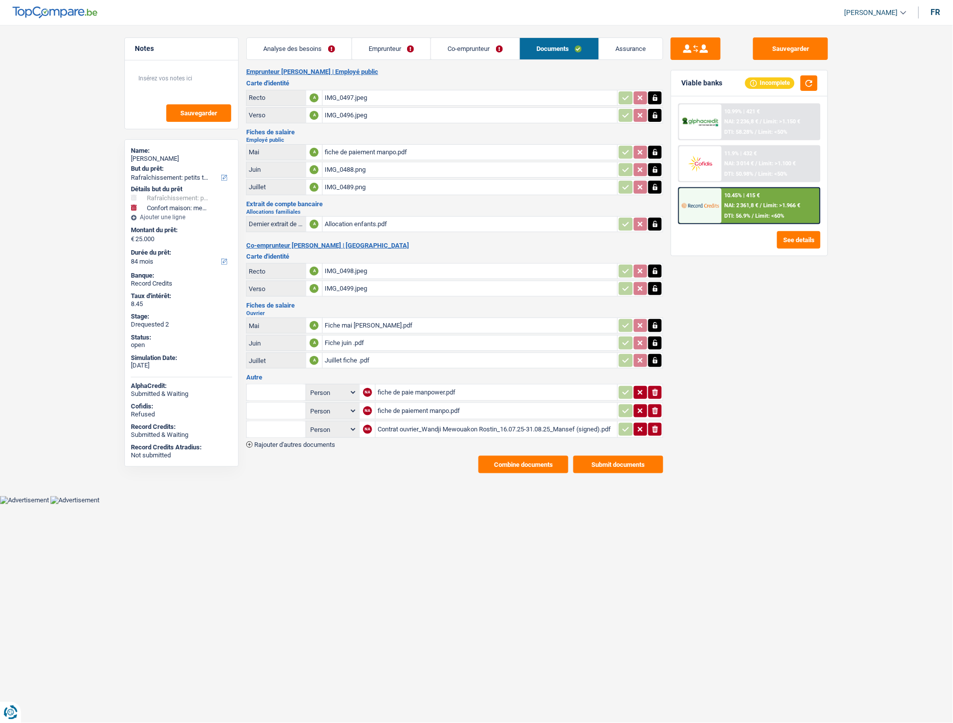
click at [339, 190] on div "IMG_0489.png" at bounding box center [470, 187] width 291 height 15
click at [396, 42] on link "Emprunteur" at bounding box center [391, 48] width 79 height 21
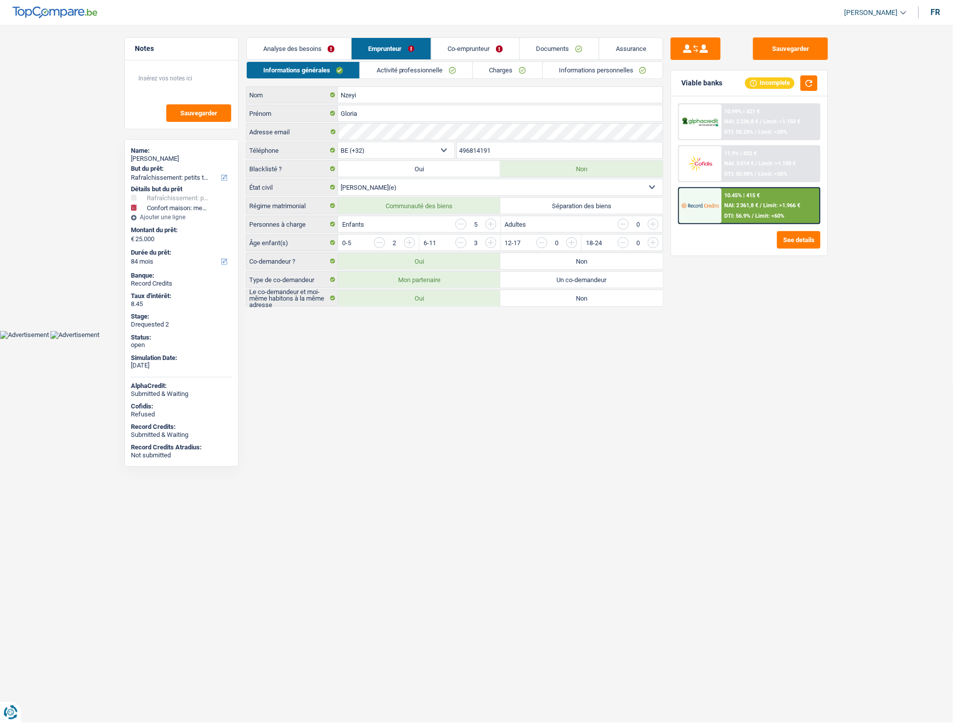
click at [468, 45] on link "Co-emprunteur" at bounding box center [475, 48] width 88 height 21
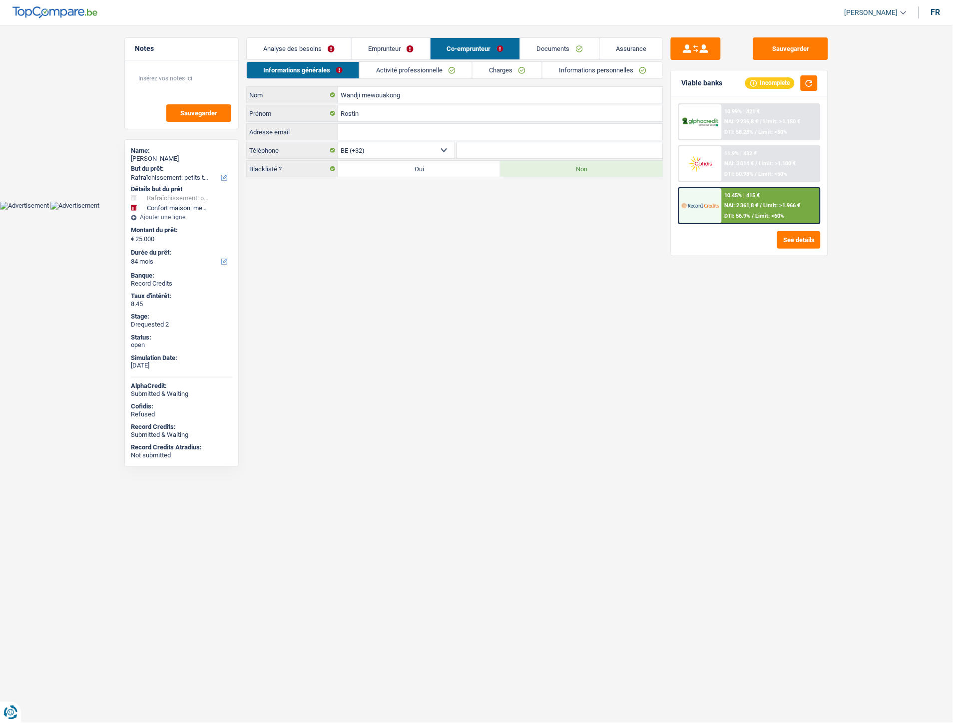
click at [381, 45] on link "Emprunteur" at bounding box center [390, 48] width 78 height 21
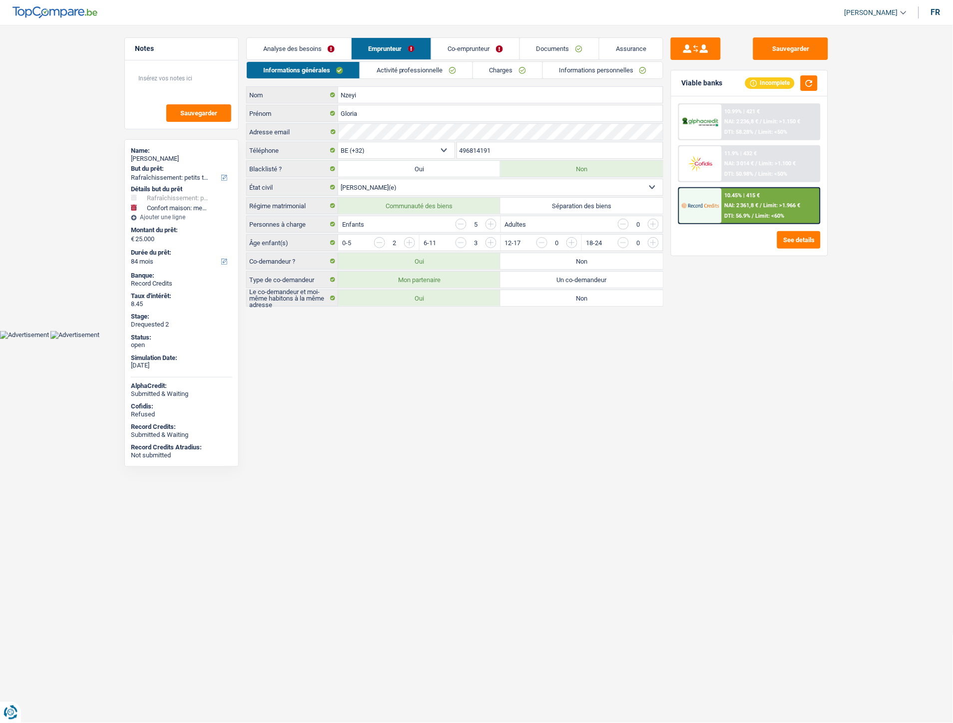
click at [550, 46] on link "Documents" at bounding box center [559, 48] width 79 height 21
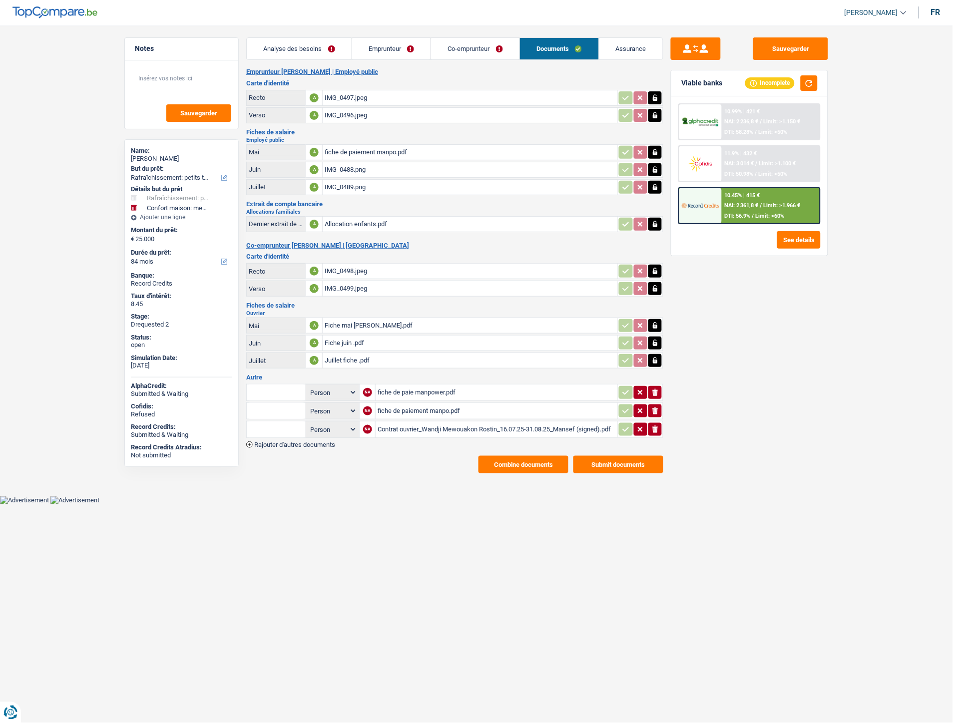
click at [346, 187] on div "IMG_0489.png" at bounding box center [470, 187] width 291 height 15
click at [332, 163] on div "IMG_0488.png" at bounding box center [470, 169] width 291 height 15
click at [350, 148] on div "fiche de paiement manpo.pdf" at bounding box center [470, 152] width 291 height 15
click at [395, 385] on div "fiche de paie manpower.pdf" at bounding box center [496, 392] width 238 height 15
click at [390, 385] on div "fiche de paie manpower.pdf" at bounding box center [496, 392] width 238 height 15
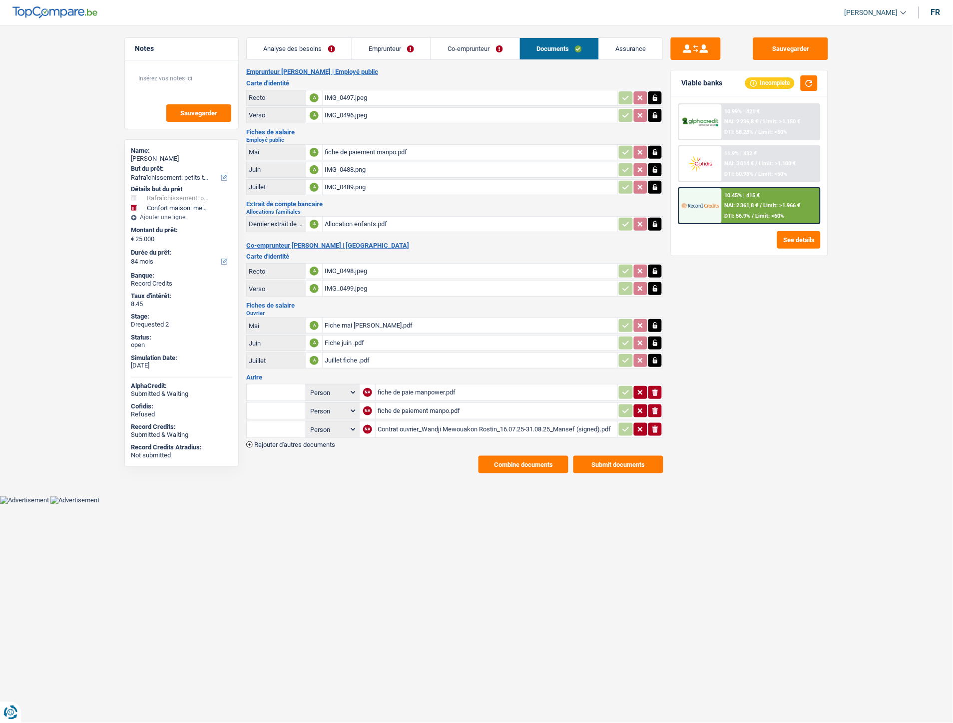
click at [305, 441] on span "Rajouter d'autres documents" at bounding box center [294, 444] width 81 height 6
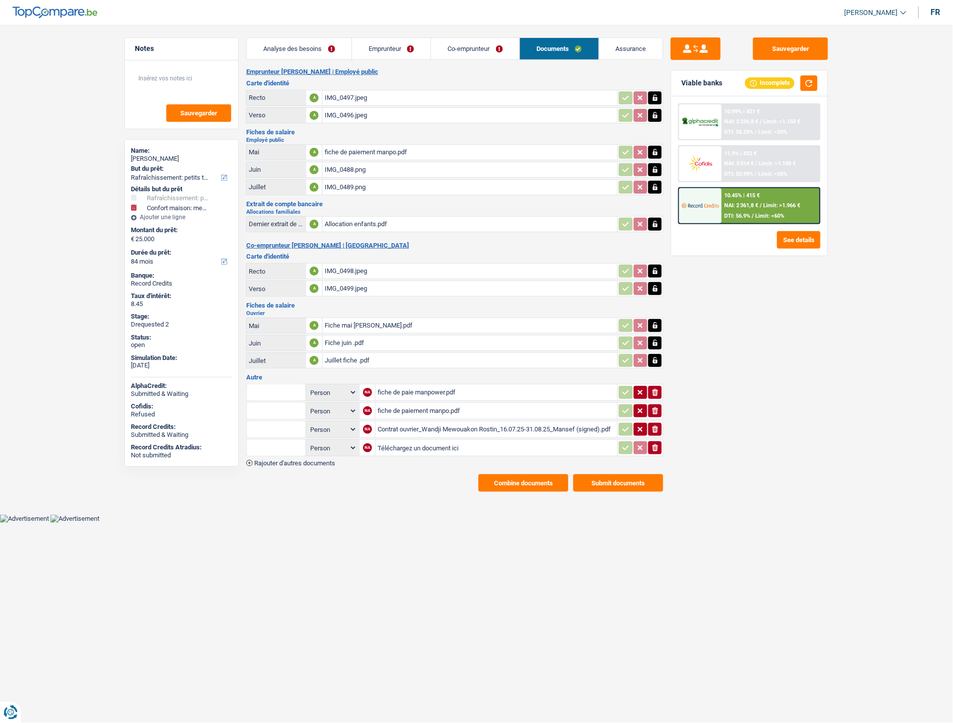
click at [433, 441] on input "Téléchargez un document ici" at bounding box center [496, 447] width 238 height 15
type input "C:\fakepath\FP Man pow Mai.pdf"
click at [266, 448] on input "text" at bounding box center [276, 448] width 55 height 16
click at [282, 475] on li "Fiche de paie Mai" at bounding box center [309, 480] width 115 height 12
type input "Fiche de paie Mai"
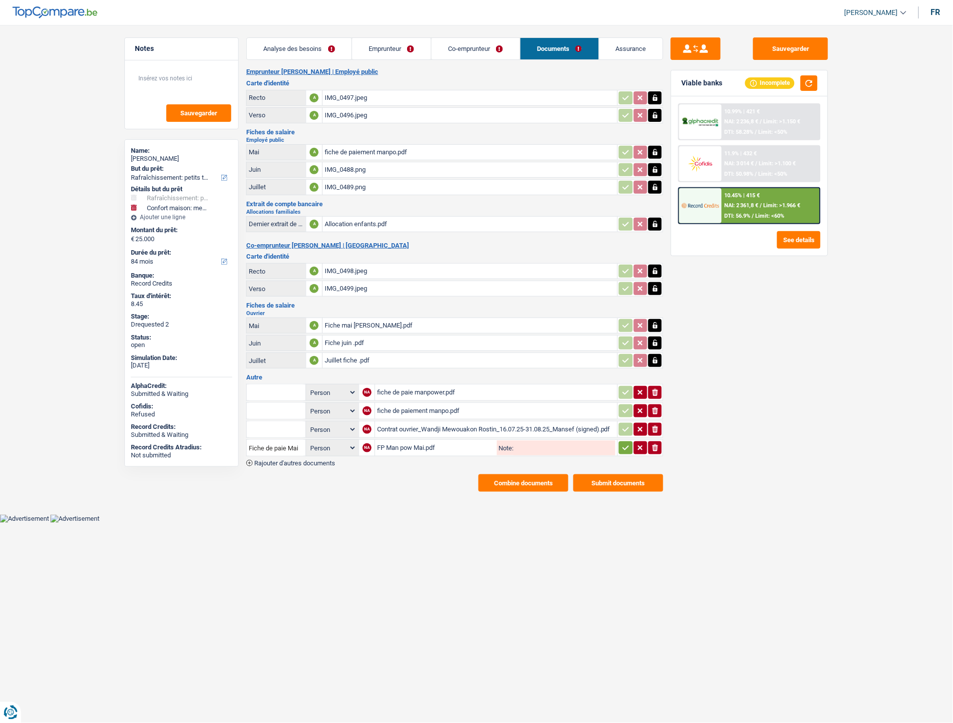
click at [624, 443] on icon "button" at bounding box center [626, 448] width 8 height 10
click at [307, 460] on span "Rajouter d'autres documents" at bounding box center [294, 463] width 81 height 6
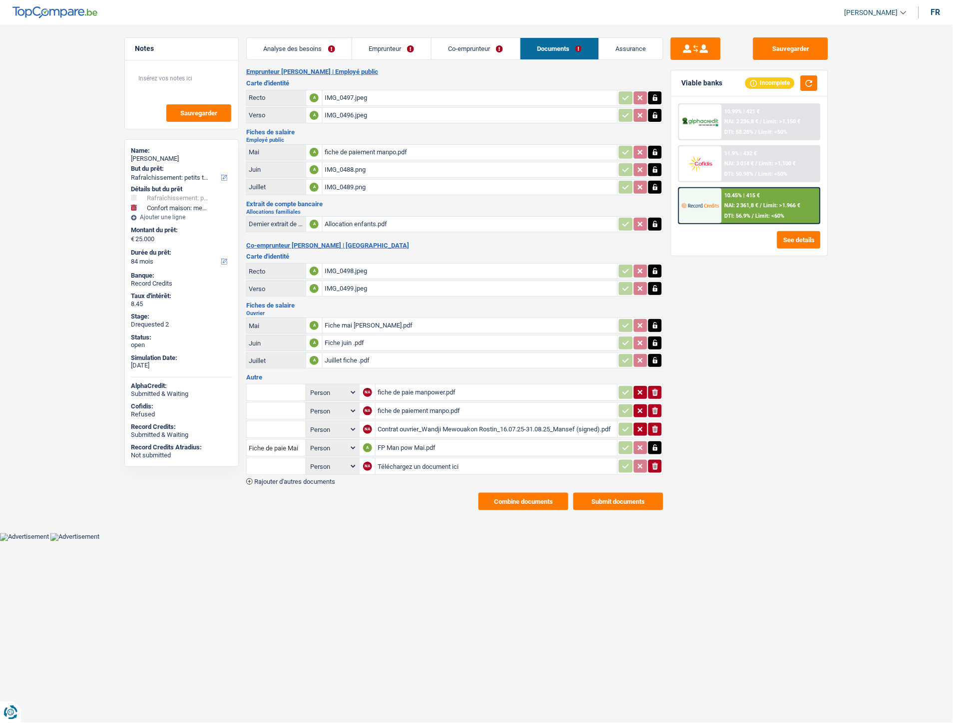
click at [400, 459] on input "Téléchargez un document ici" at bounding box center [496, 466] width 238 height 15
type input "C:\fakepath\Contrat de travail Nzeyi.pdf"
click at [271, 459] on input "text" at bounding box center [276, 466] width 55 height 16
click at [286, 517] on li "Contrat de travail" at bounding box center [318, 523] width 132 height 12
type input "Contrat de travail"
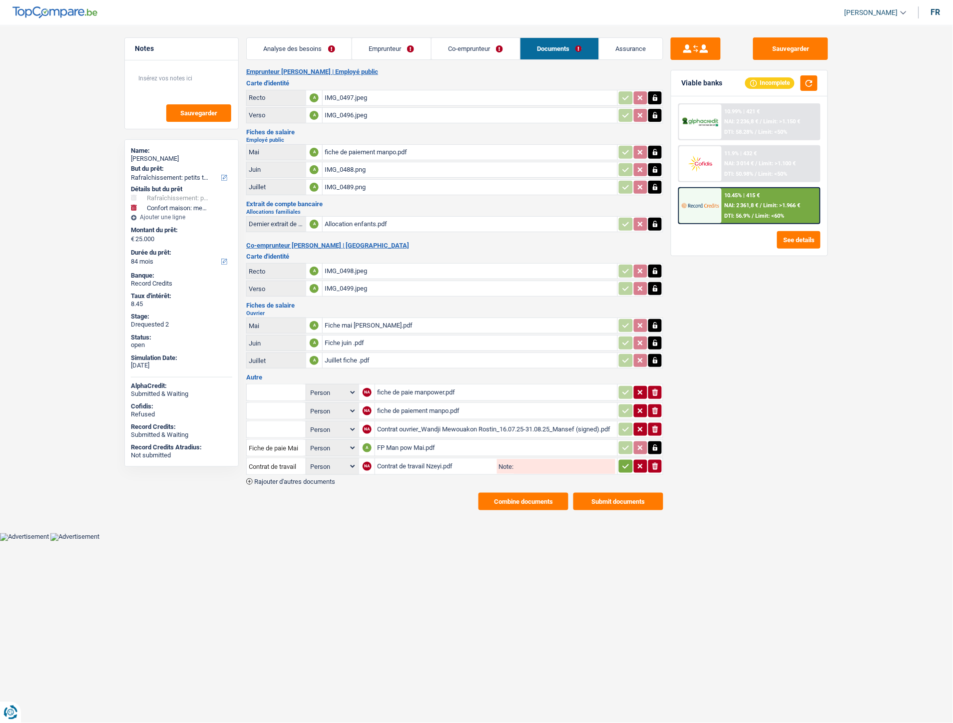
click at [623, 462] on icon "button" at bounding box center [626, 466] width 8 height 10
click at [324, 478] on span "Rajouter d'autres documents" at bounding box center [294, 481] width 81 height 6
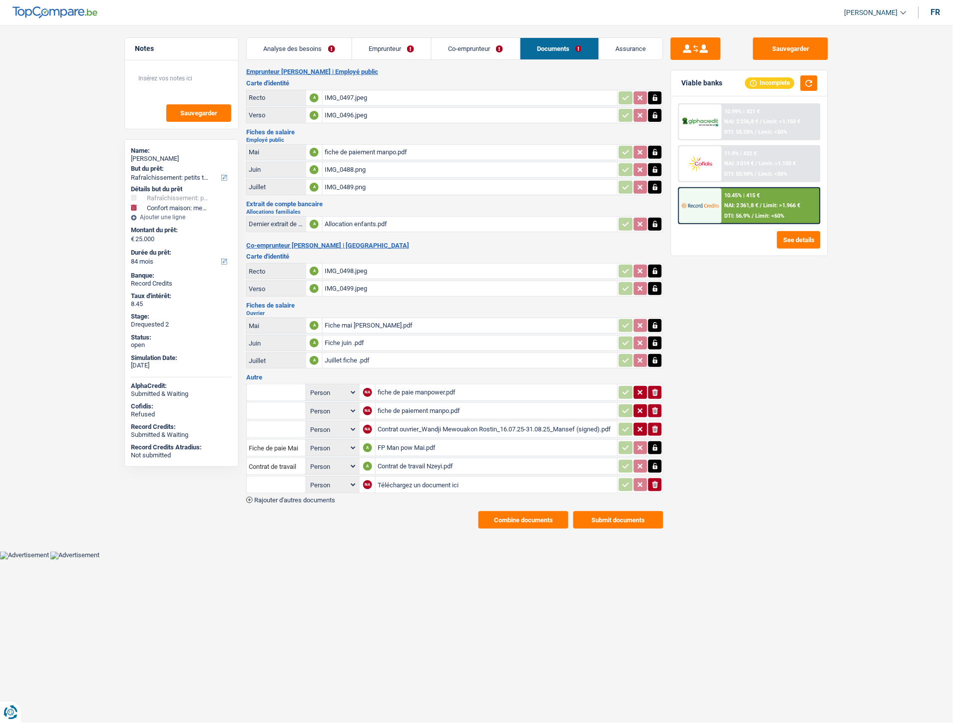
click at [426, 477] on input "Téléchargez un document ici" at bounding box center [496, 484] width 238 height 15
type input "C:\fakepath\Allo juin et juillet .pdf"
click at [281, 477] on input "text" at bounding box center [276, 485] width 55 height 16
drag, startPoint x: 281, startPoint y: 476, endPoint x: 209, endPoint y: 477, distance: 71.9
click at [209, 477] on div "Notes Sauvegarder Name: Gloria Nzeyi But du prêt: Confort maison: meubles, text…" at bounding box center [476, 282] width 719 height 491
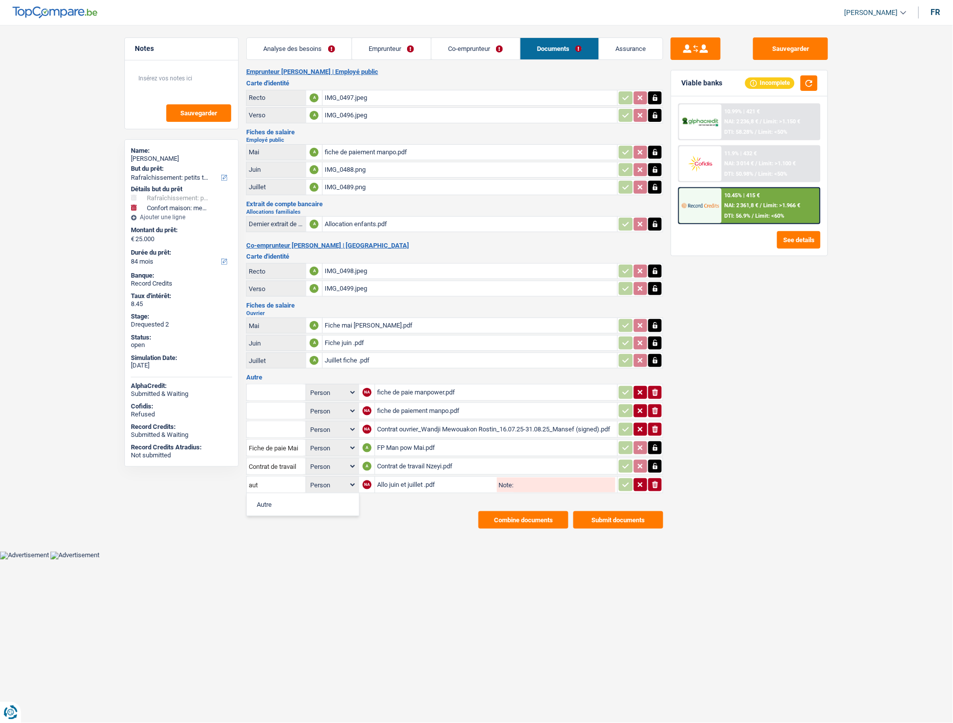
click at [315, 502] on li "Autre" at bounding box center [303, 504] width 102 height 12
type input "Autre"
click at [622, 480] on icon "button" at bounding box center [626, 485] width 8 height 10
click at [795, 41] on button "Sauvegarder" at bounding box center [790, 48] width 75 height 22
click at [342, 182] on div "IMG_0489.png" at bounding box center [470, 187] width 291 height 15
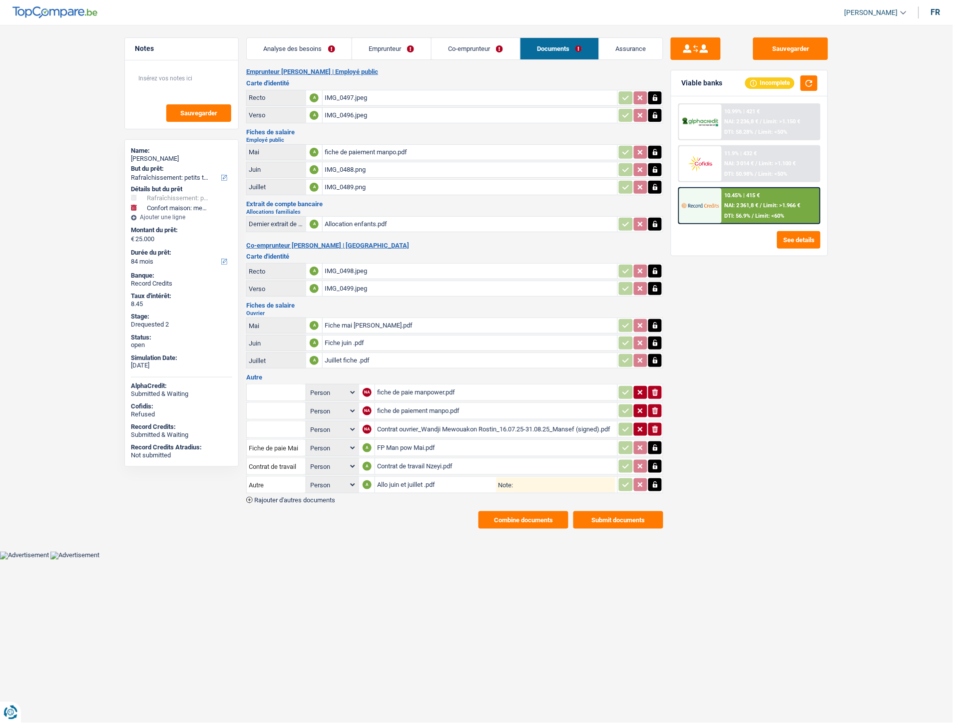
click at [352, 146] on div "fiche de paiement manpo.pdf" at bounding box center [470, 152] width 291 height 15
click at [346, 151] on div "fiche de paiement manpo.pdf" at bounding box center [470, 152] width 291 height 15
click at [414, 387] on div "fiche de paie manpower.pdf" at bounding box center [496, 392] width 238 height 15
click at [415, 403] on div "fiche de paiement manpo.pdf" at bounding box center [496, 410] width 238 height 15
click at [404, 385] on div "fiche de paie manpower.pdf" at bounding box center [496, 392] width 238 height 15
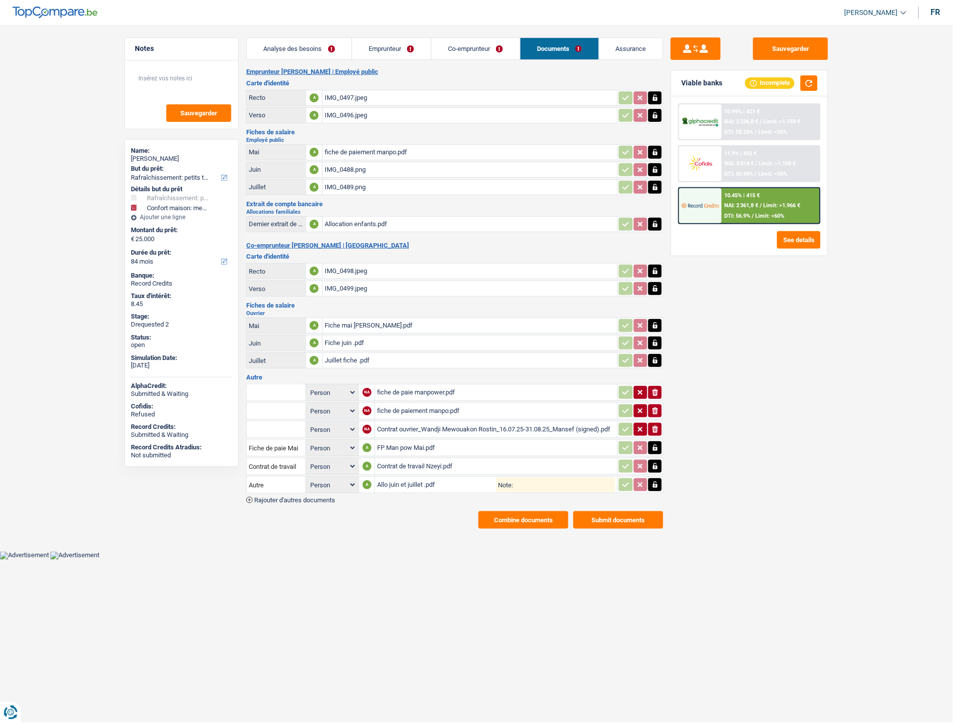
click at [391, 51] on link "Emprunteur" at bounding box center [391, 48] width 79 height 21
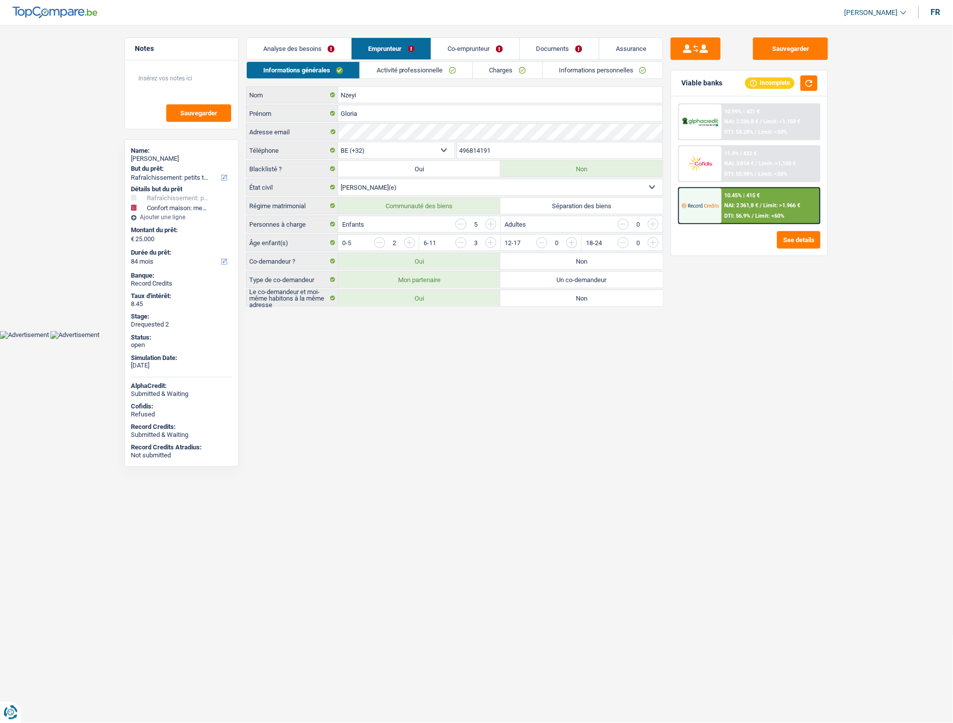
click at [463, 46] on link "Co-emprunteur" at bounding box center [475, 48] width 88 height 21
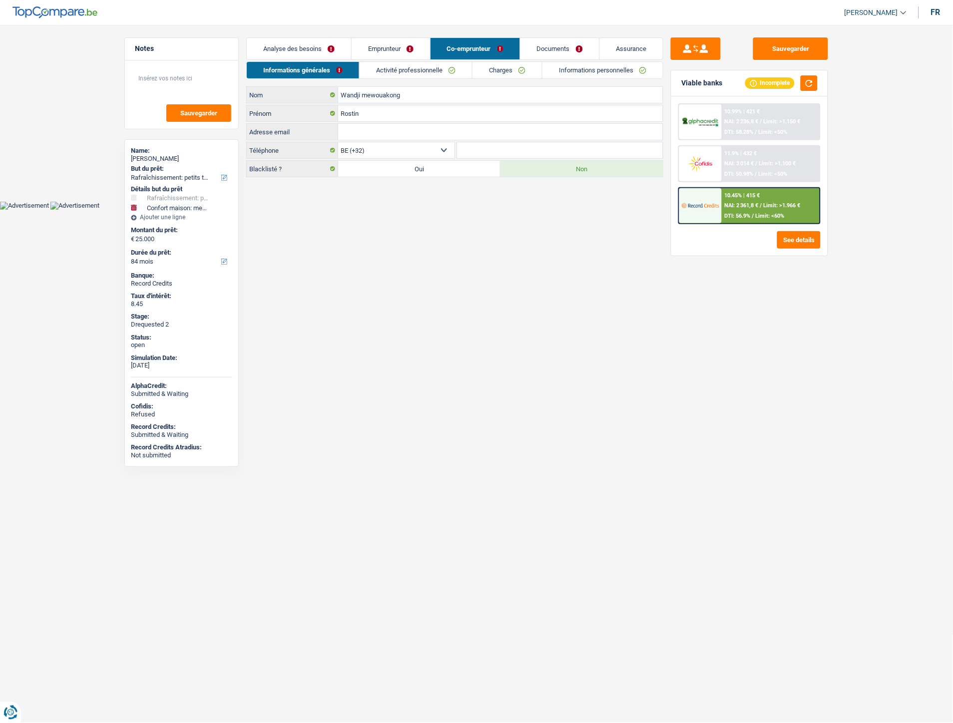
click at [394, 41] on link "Emprunteur" at bounding box center [390, 48] width 78 height 21
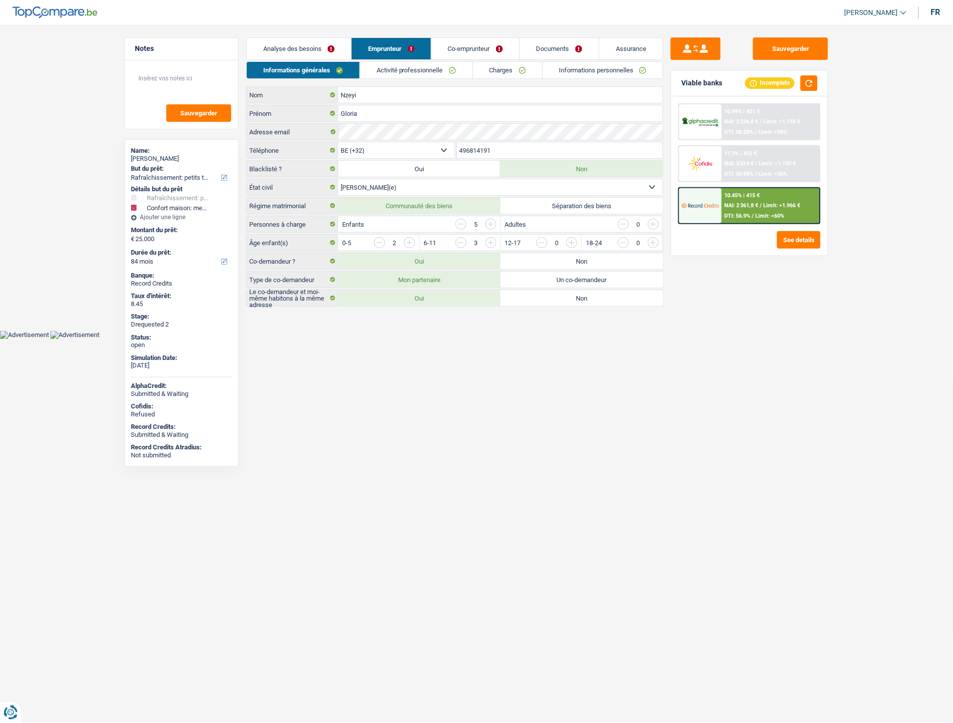
click at [415, 75] on link "Activité professionnelle" at bounding box center [416, 70] width 112 height 16
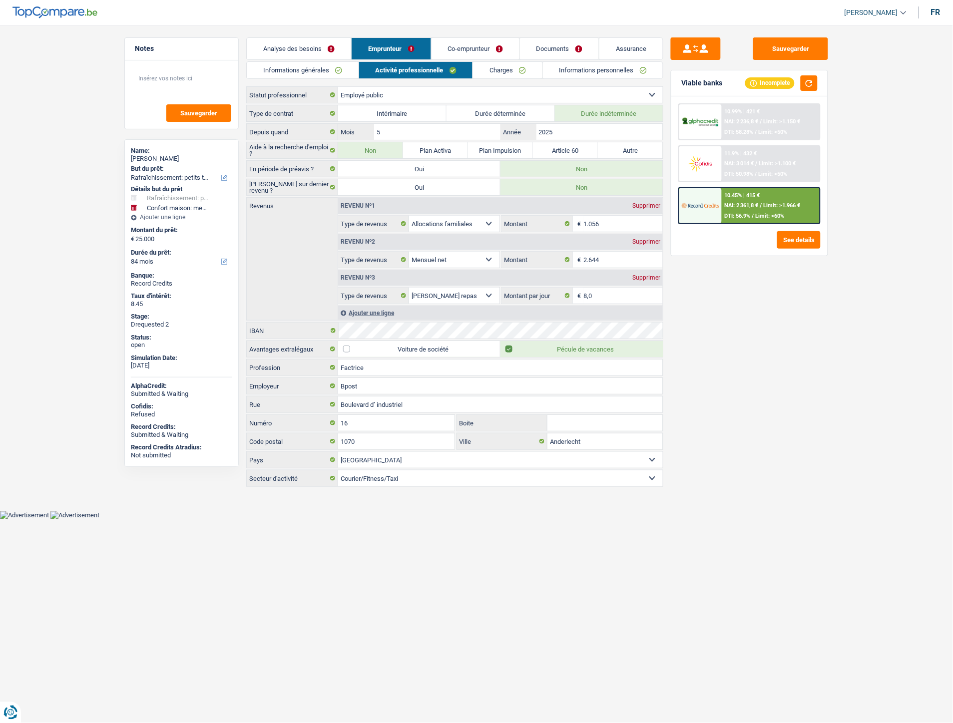
click at [496, 62] on link "Charges" at bounding box center [507, 70] width 69 height 16
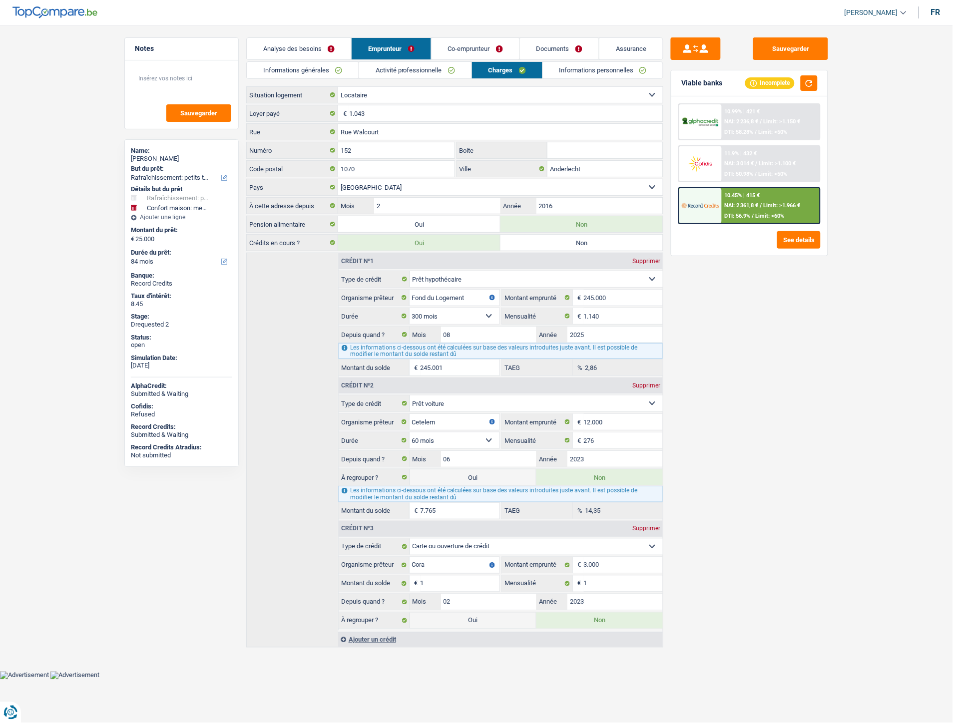
click at [563, 65] on link "Informations personnelles" at bounding box center [603, 70] width 120 height 16
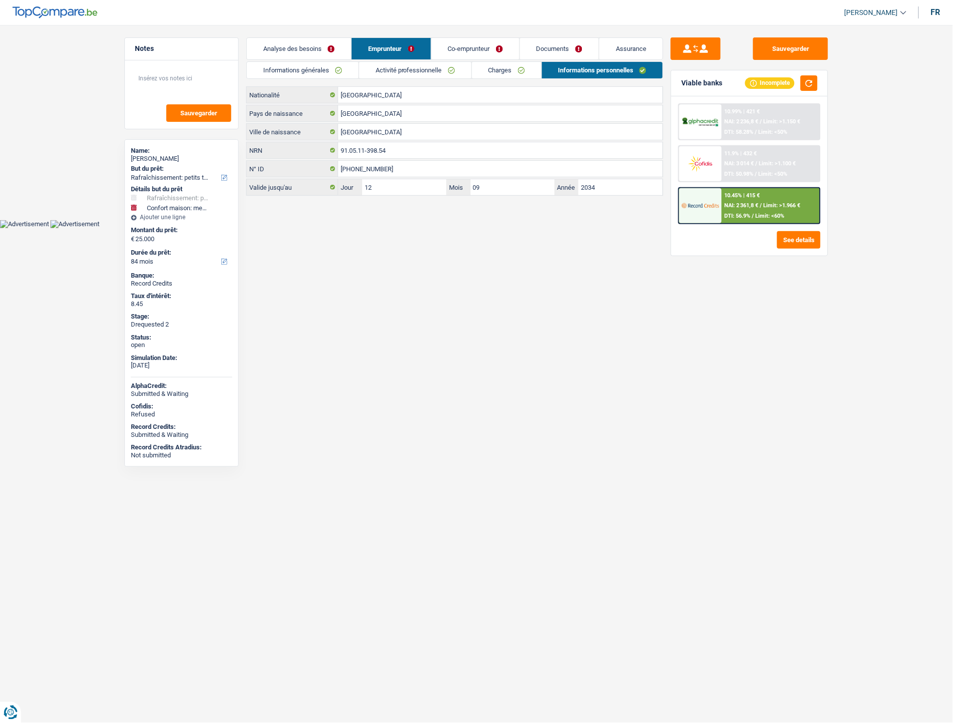
click at [488, 46] on link "Co-emprunteur" at bounding box center [475, 48] width 88 height 21
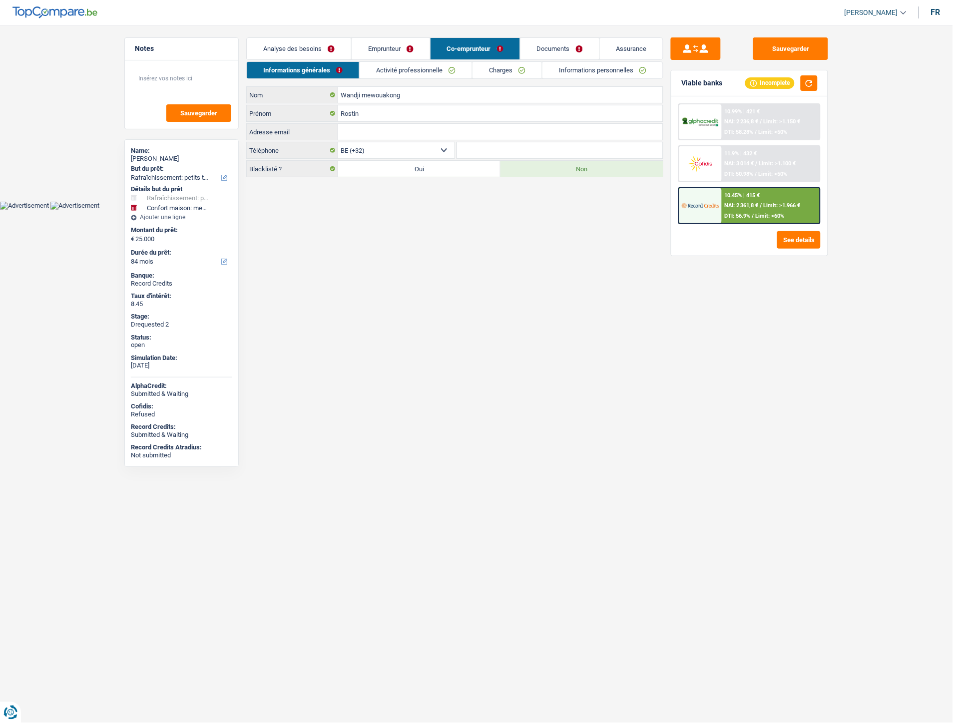
click at [568, 47] on link "Documents" at bounding box center [559, 48] width 79 height 21
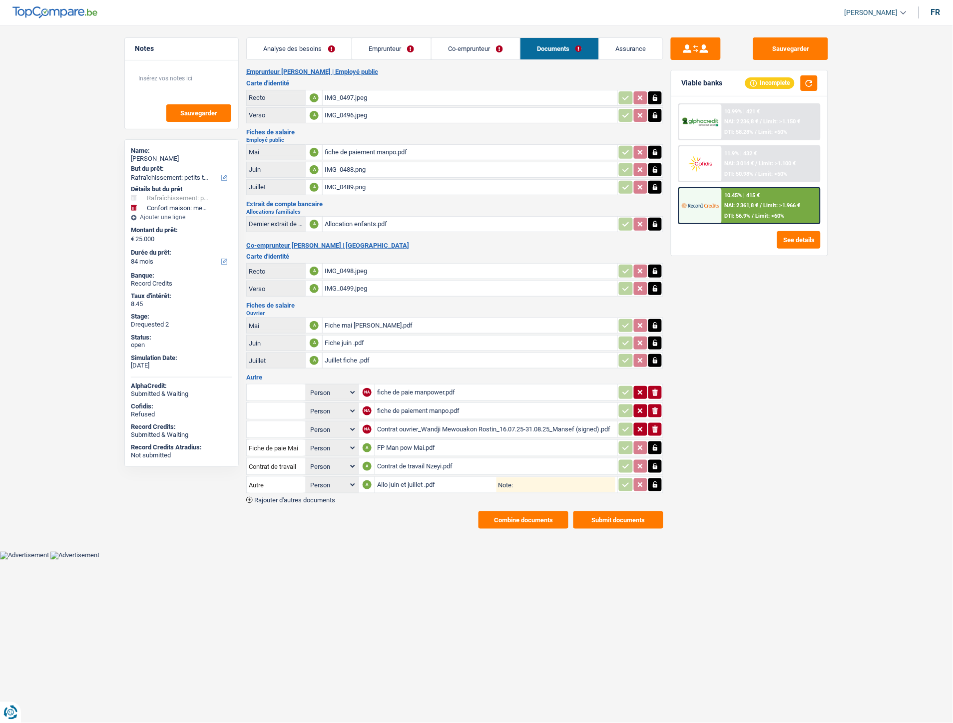
click at [620, 48] on link "Assurance" at bounding box center [631, 48] width 64 height 21
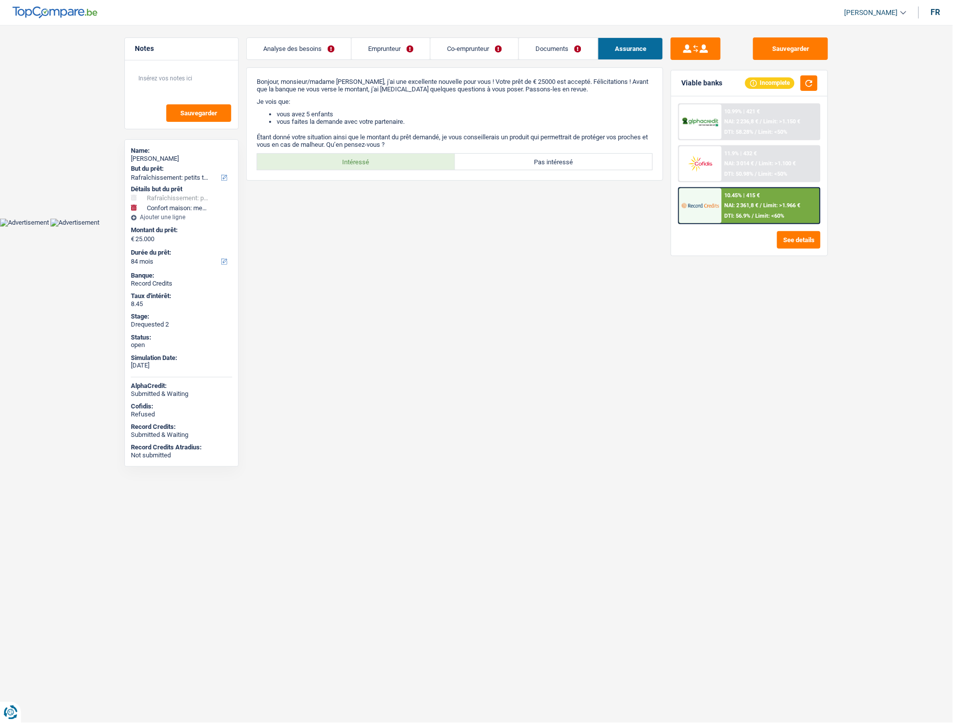
click at [286, 50] on link "Analyse des besoins" at bounding box center [299, 48] width 104 height 21
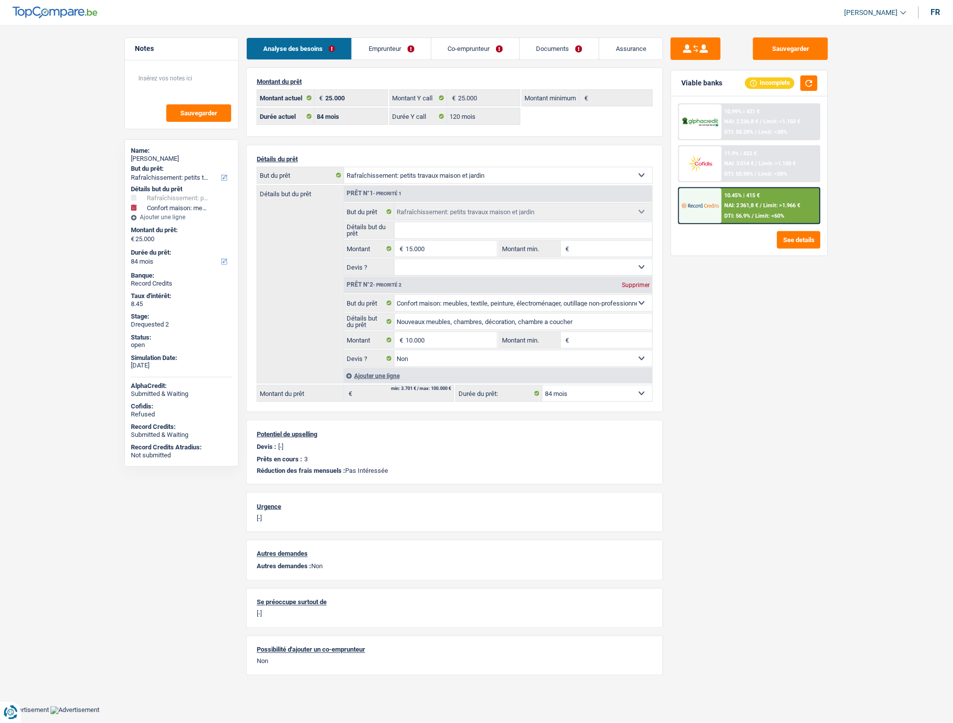
click at [635, 42] on link "Assurance" at bounding box center [630, 48] width 63 height 21
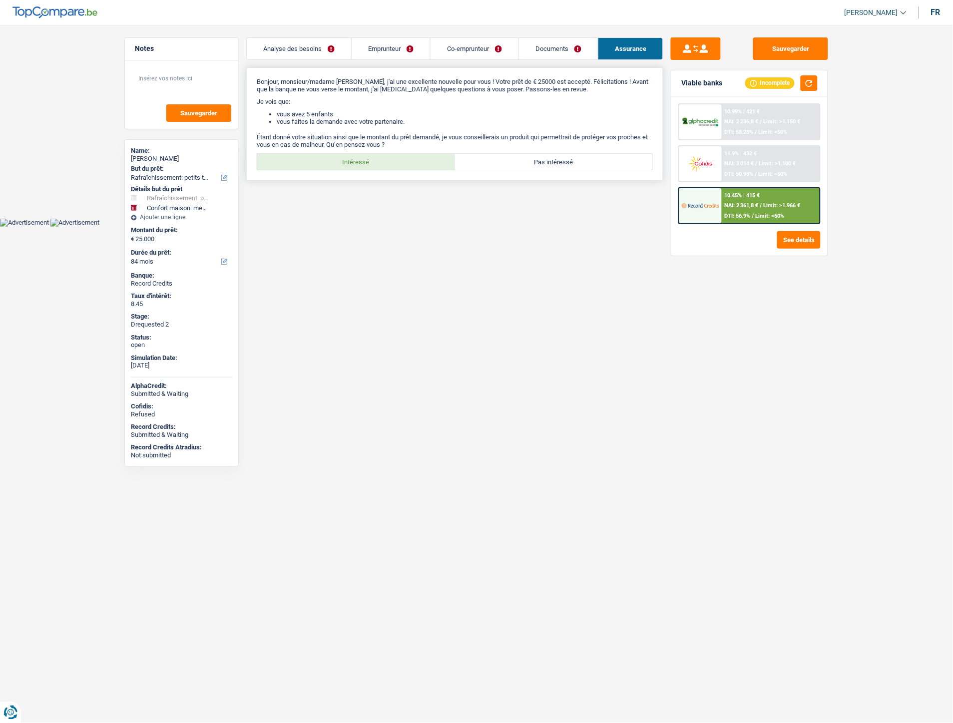
click at [388, 166] on label "Intéressé" at bounding box center [356, 162] width 198 height 16
click at [388, 166] on input "Intéressé" at bounding box center [356, 162] width 198 height 16
radio input "true"
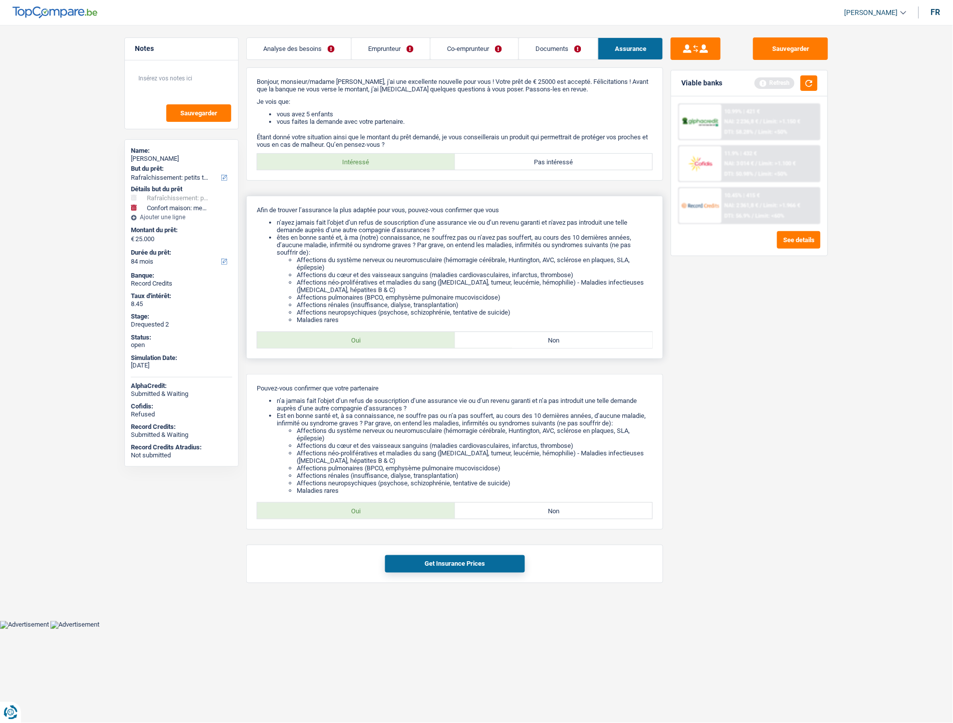
click at [420, 346] on label "Oui" at bounding box center [356, 340] width 198 height 16
click at [420, 346] on input "Oui" at bounding box center [356, 340] width 198 height 16
radio input "true"
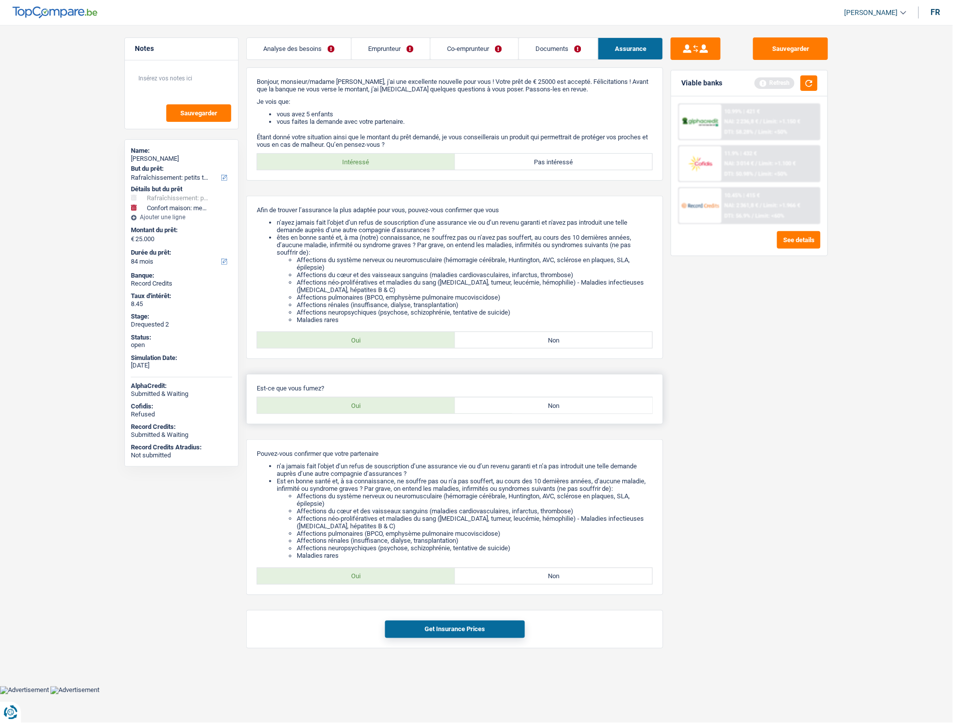
click at [513, 402] on div "Est-ce que vous fumez? Oui Non Tous les champs sont obligatoires. Veuillez séle…" at bounding box center [454, 399] width 417 height 50
click at [523, 424] on div "Est-ce que vous fumez? Oui Non Tous les champs sont obligatoires. Veuillez séle…" at bounding box center [454, 399] width 417 height 50
drag, startPoint x: 357, startPoint y: 583, endPoint x: 360, endPoint y: 563, distance: 20.7
click at [357, 584] on label "Oui" at bounding box center [356, 576] width 198 height 16
click at [357, 584] on input "Oui" at bounding box center [356, 576] width 198 height 16
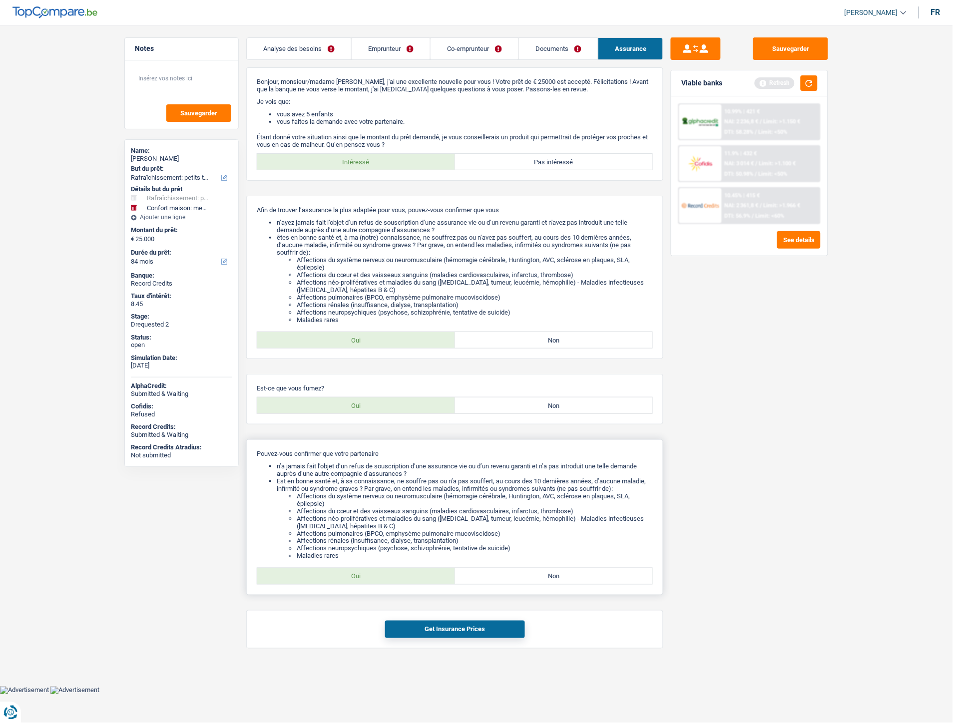
radio input "true"
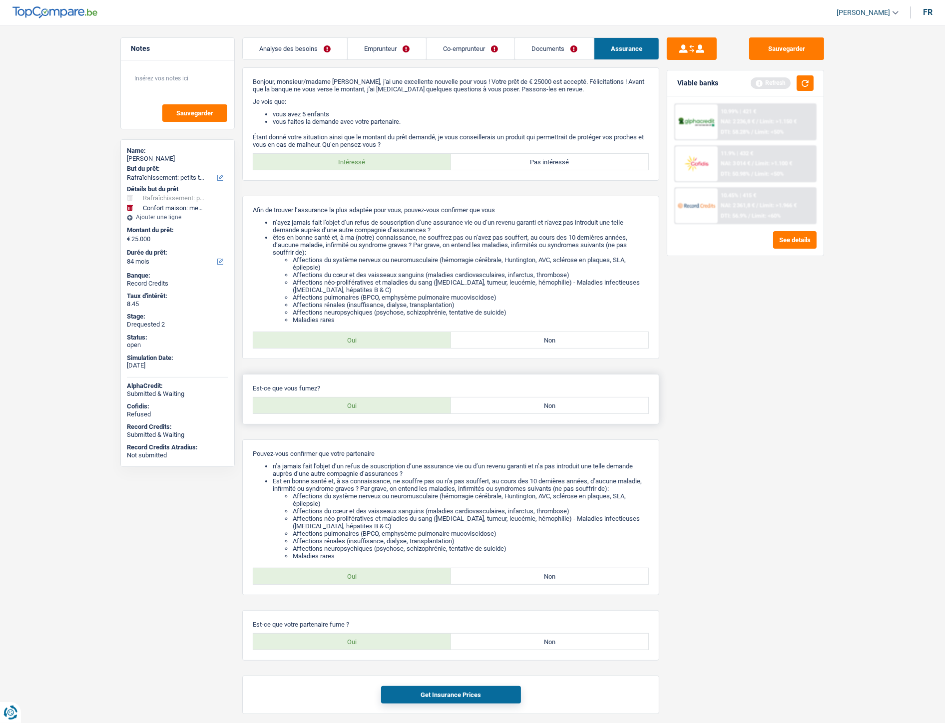
click at [428, 413] on label "Oui" at bounding box center [352, 405] width 198 height 16
click at [428, 413] on input "Oui" at bounding box center [352, 405] width 198 height 16
radio input "true"
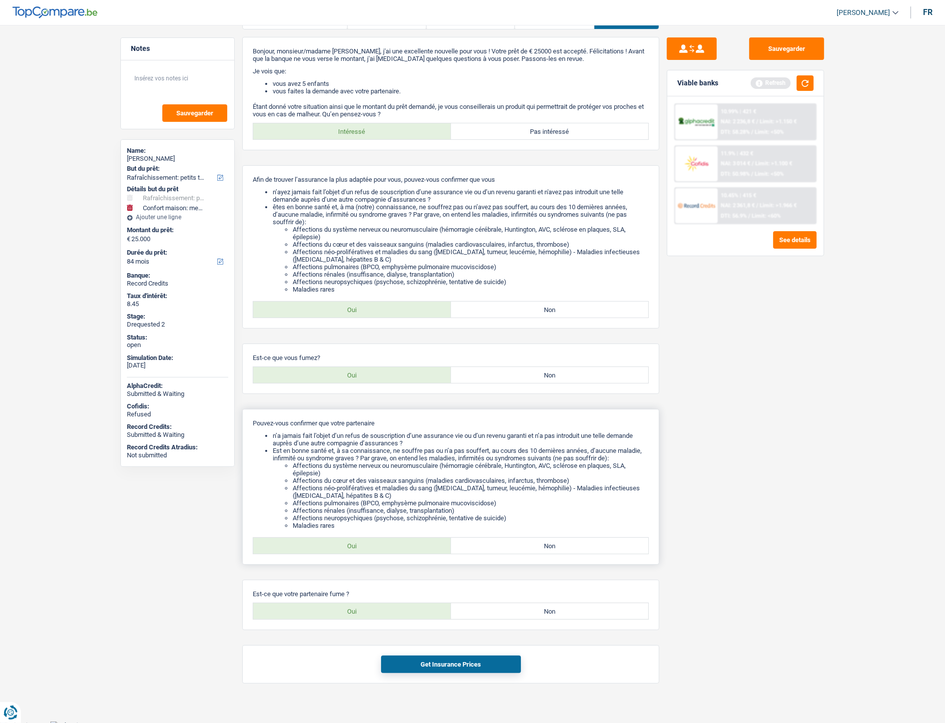
scroll to position [47, 0]
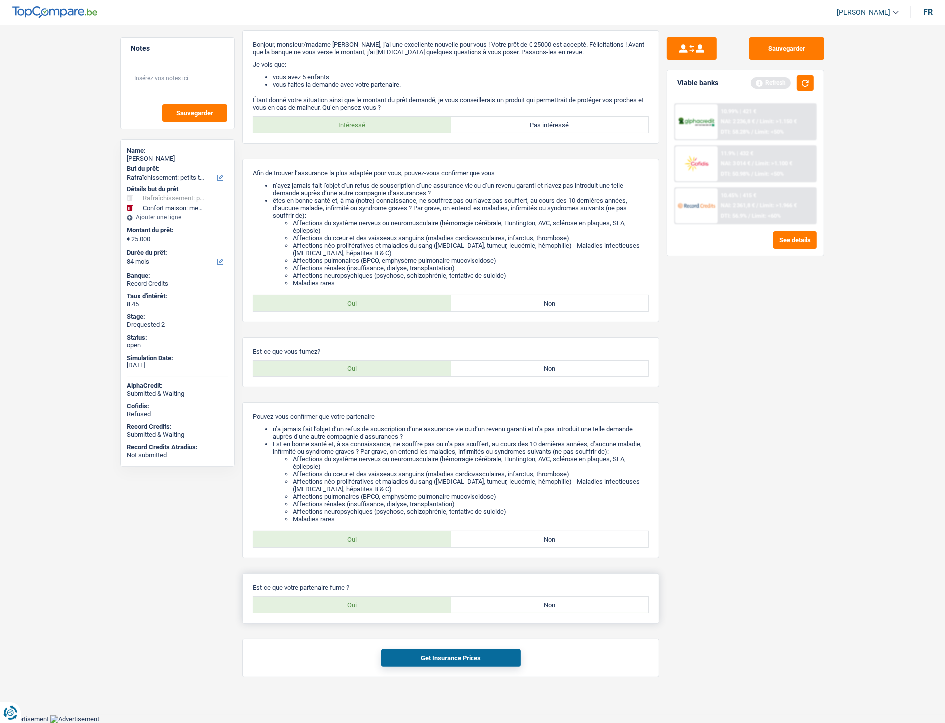
click at [290, 592] on div "Est-ce que votre partenaire fume ? Oui Non Tous les champs sont obligatoires. V…" at bounding box center [450, 598] width 417 height 50
click at [357, 607] on label "Oui" at bounding box center [352, 605] width 198 height 16
click at [357, 607] on input "Oui" at bounding box center [352, 605] width 198 height 16
radio input "true"
click at [425, 658] on button "Get Insurance Prices" at bounding box center [451, 657] width 140 height 17
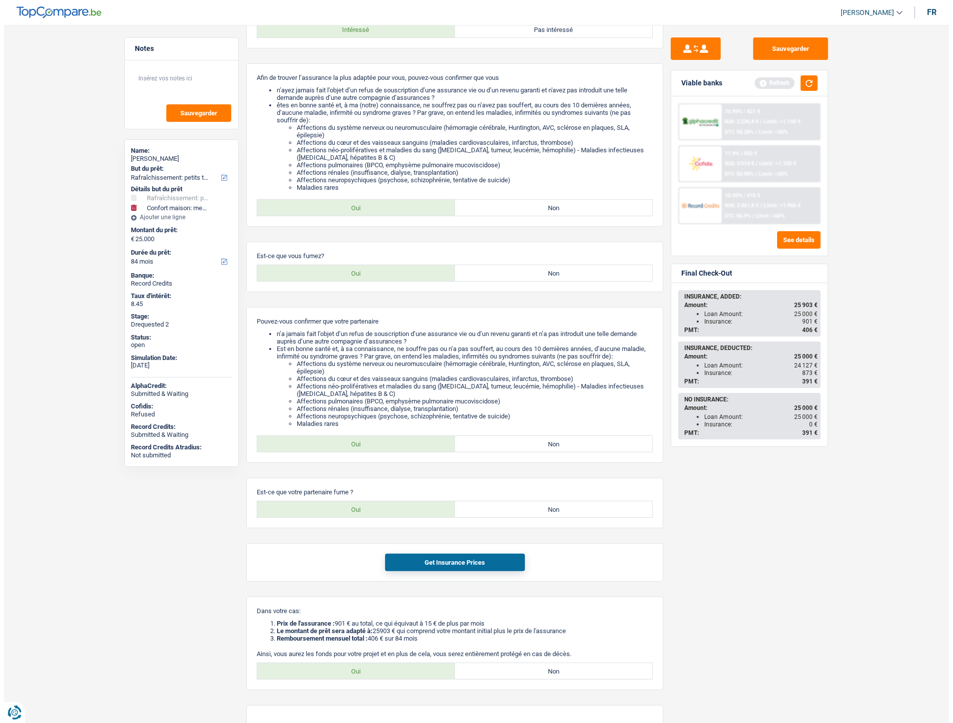
scroll to position [0, 0]
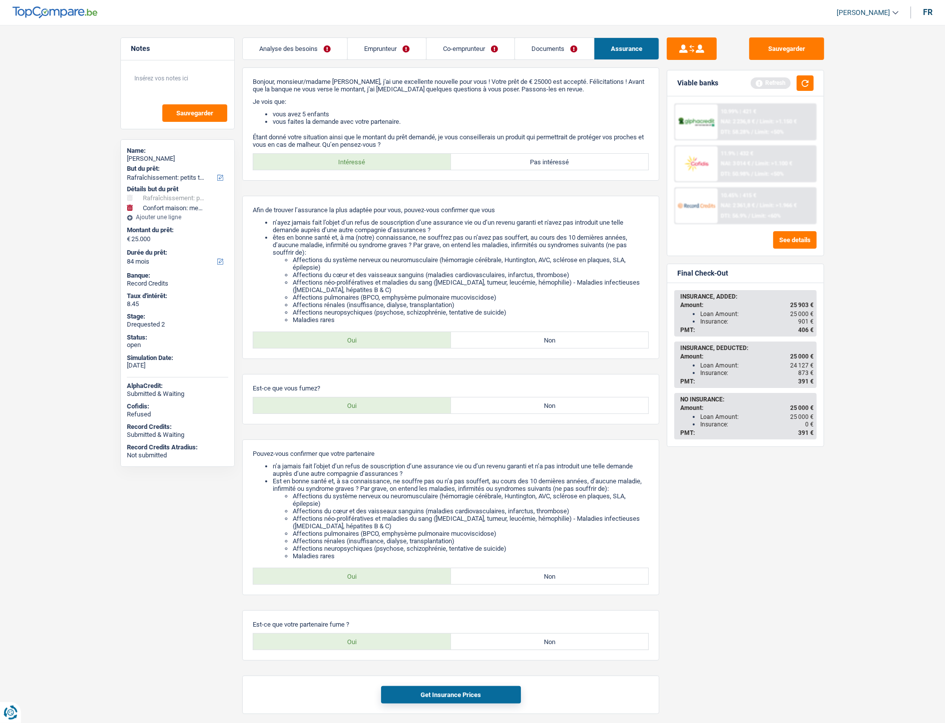
click at [297, 50] on link "Analyse des besoins" at bounding box center [295, 48] width 104 height 21
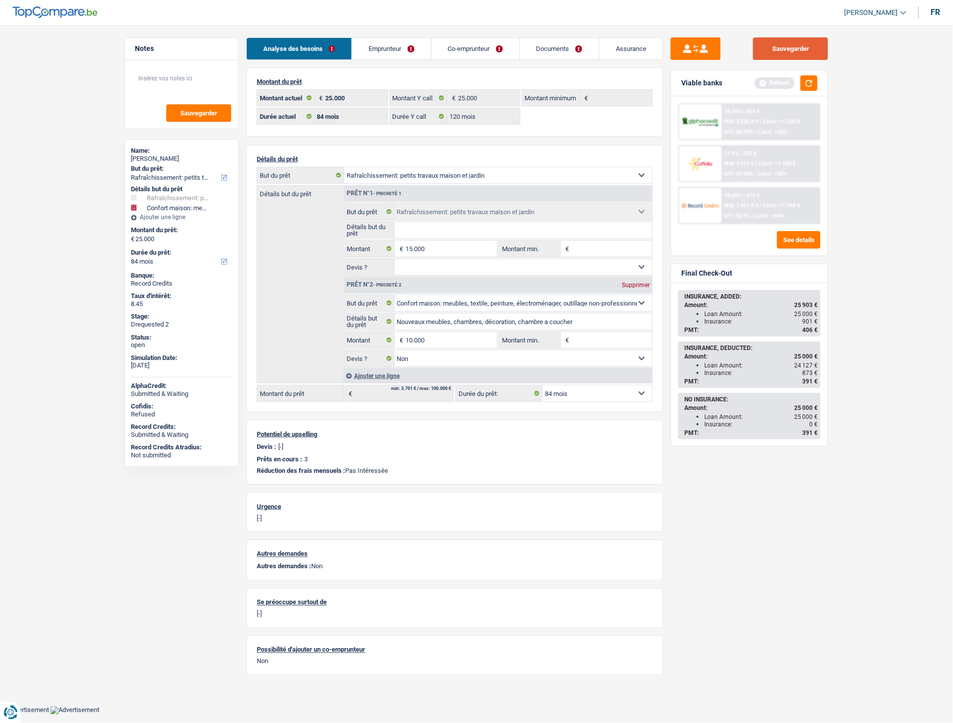
click at [786, 47] on button "Sauvegarder" at bounding box center [790, 48] width 75 height 22
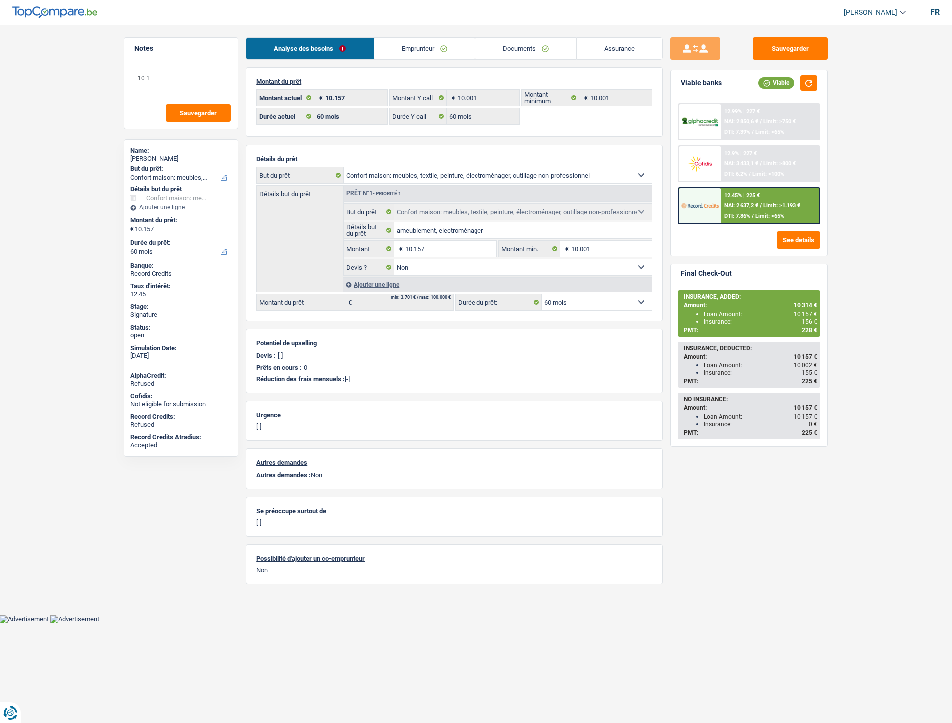
select select "household"
select select "60"
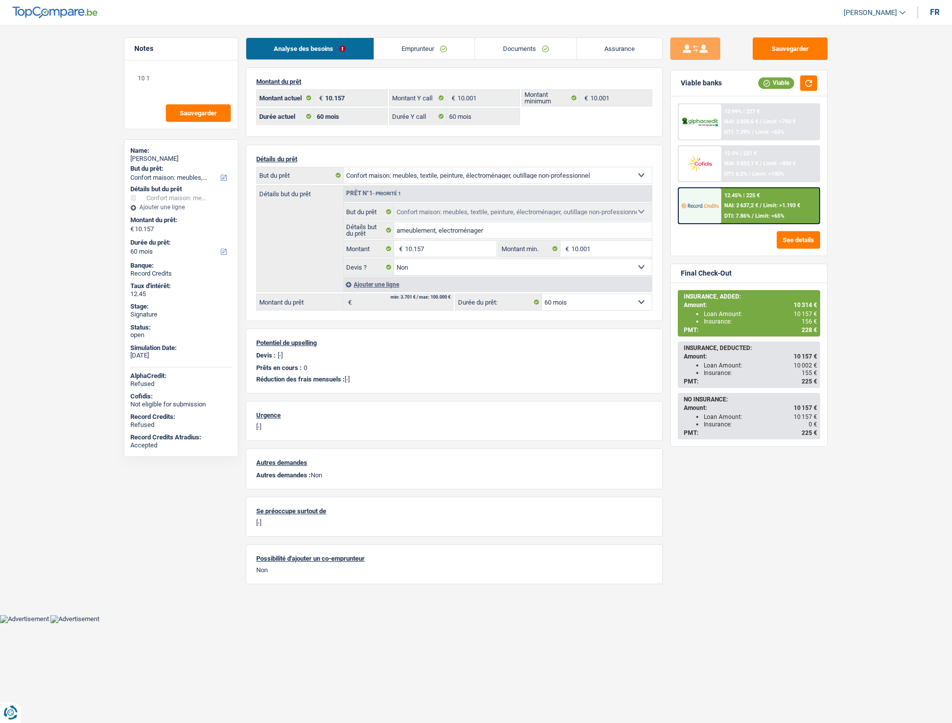
select select "household"
select select "false"
select select "60"
click at [522, 53] on link "Documents" at bounding box center [525, 48] width 101 height 21
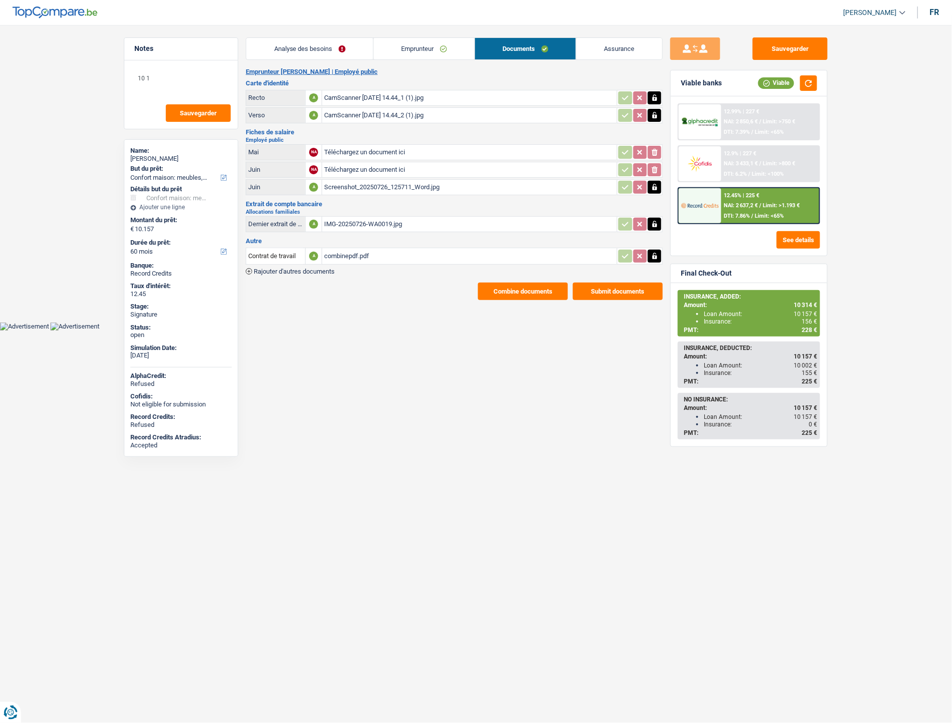
click at [356, 249] on div "combinepdf.pdf" at bounding box center [469, 256] width 291 height 15
click at [373, 223] on div "IMG-20250726-WA0019.jpg" at bounding box center [469, 224] width 291 height 15
